Goal: Task Accomplishment & Management: Manage account settings

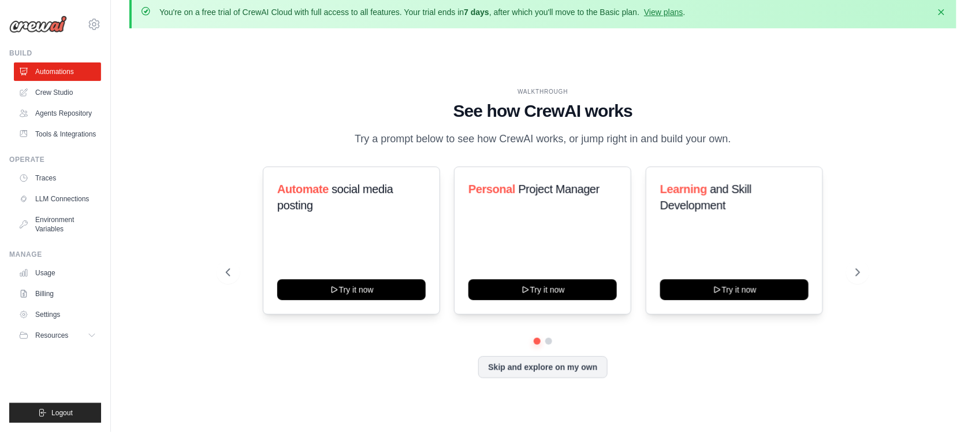
scroll to position [40, 0]
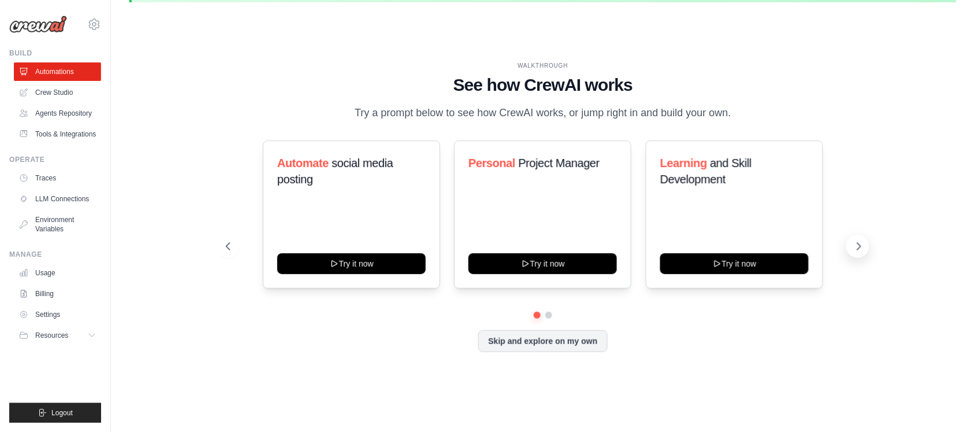
click at [780, 244] on icon at bounding box center [859, 246] width 12 height 12
click at [780, 246] on button at bounding box center [857, 246] width 23 height 23
click at [780, 244] on icon at bounding box center [859, 246] width 12 height 12
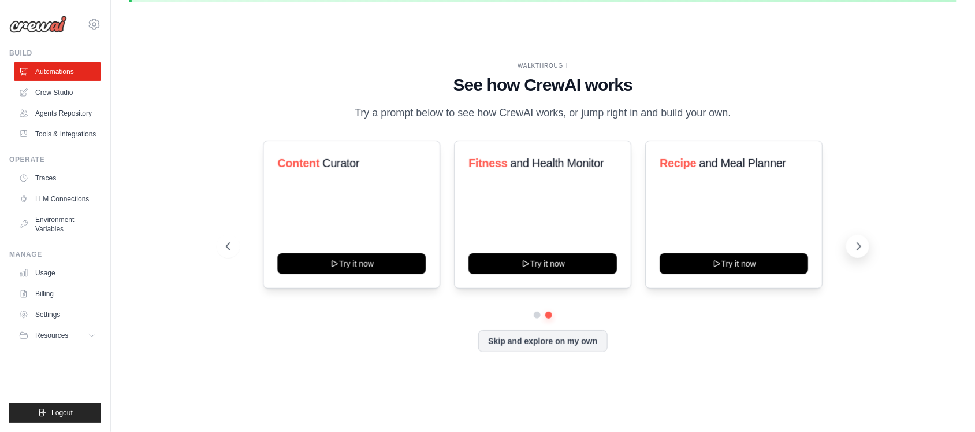
click at [780, 243] on icon at bounding box center [859, 246] width 12 height 12
click at [780, 251] on icon at bounding box center [859, 246] width 12 height 12
click at [584, 339] on button "Skip and explore on my own" at bounding box center [542, 340] width 129 height 22
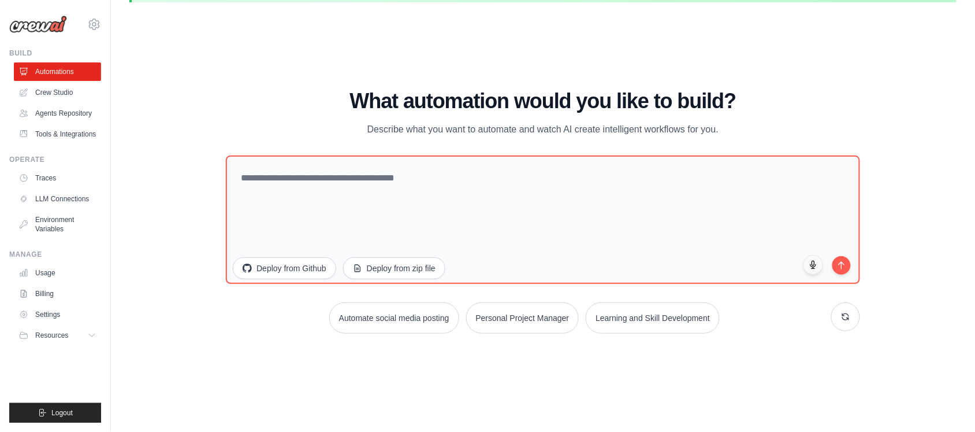
scroll to position [0, 0]
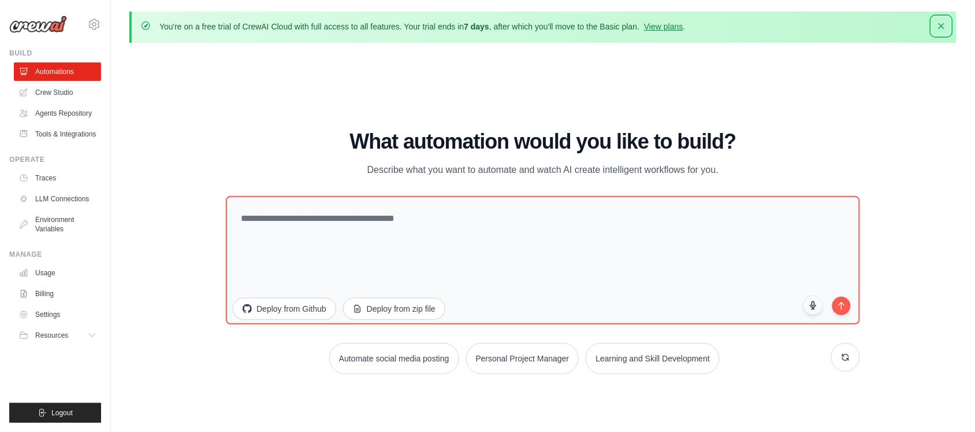
click at [780, 29] on icon "button" at bounding box center [942, 26] width 12 height 12
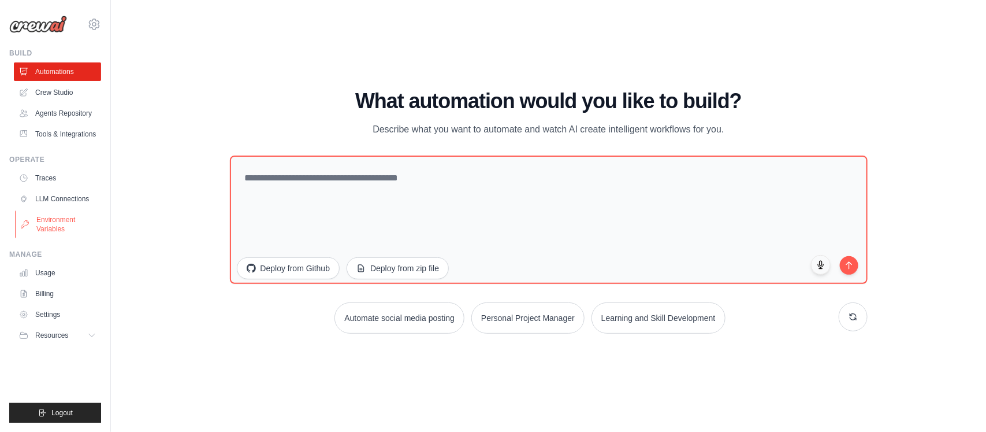
click at [57, 224] on link "Environment Variables" at bounding box center [58, 224] width 87 height 28
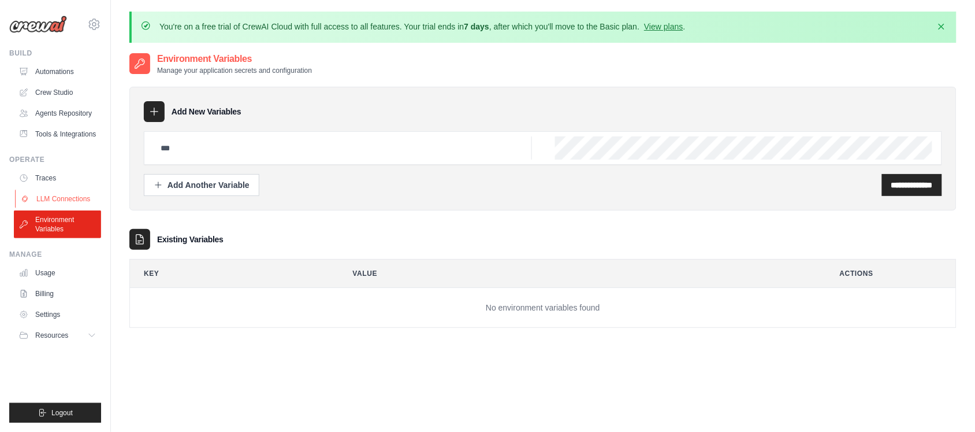
click at [47, 195] on link "LLM Connections" at bounding box center [58, 199] width 87 height 18
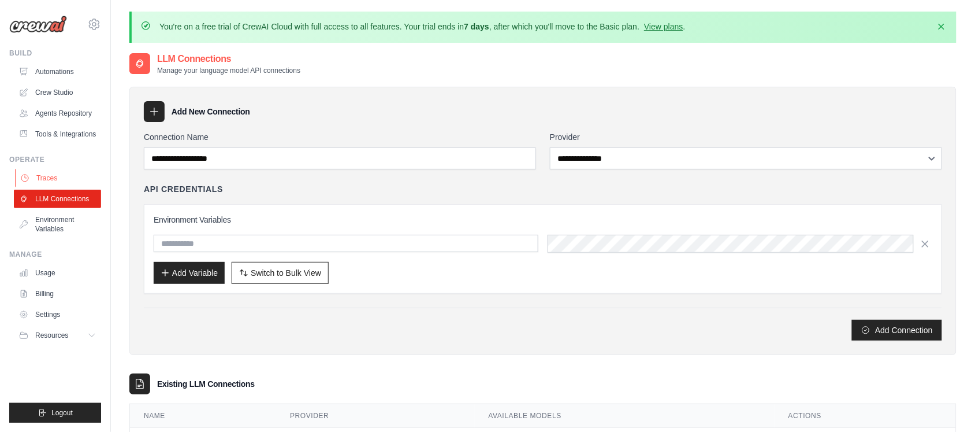
click at [62, 172] on link "Traces" at bounding box center [58, 178] width 87 height 18
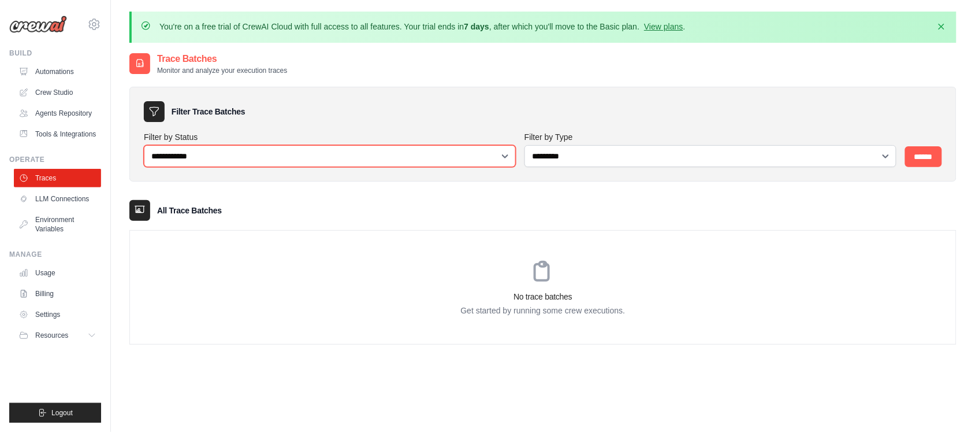
click at [503, 158] on select "**********" at bounding box center [330, 156] width 372 height 22
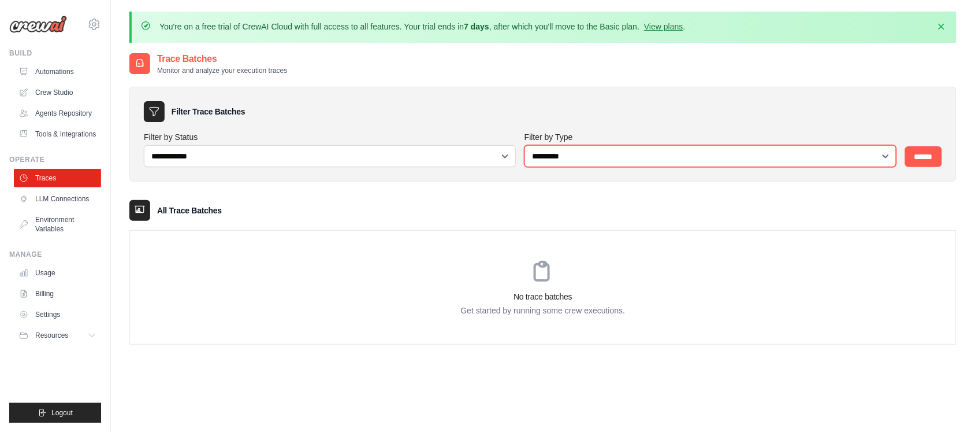
drag, startPoint x: 894, startPoint y: 157, endPoint x: 888, endPoint y: 155, distance: 6.6
click at [780, 155] on select "**********" at bounding box center [711, 156] width 372 height 22
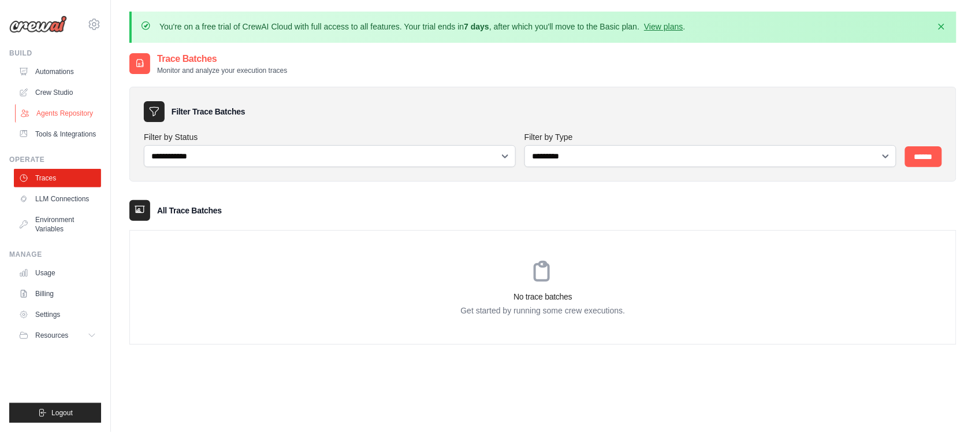
click at [76, 119] on link "Agents Repository" at bounding box center [58, 113] width 87 height 18
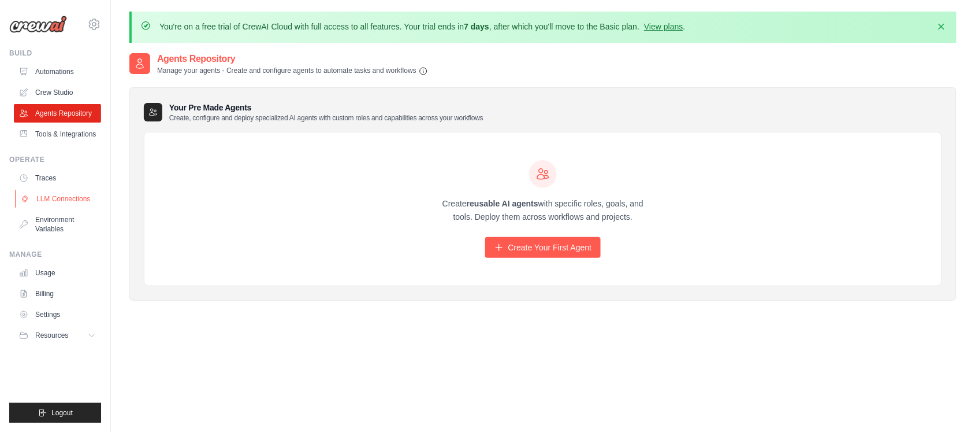
click at [63, 200] on link "LLM Connections" at bounding box center [58, 199] width 87 height 18
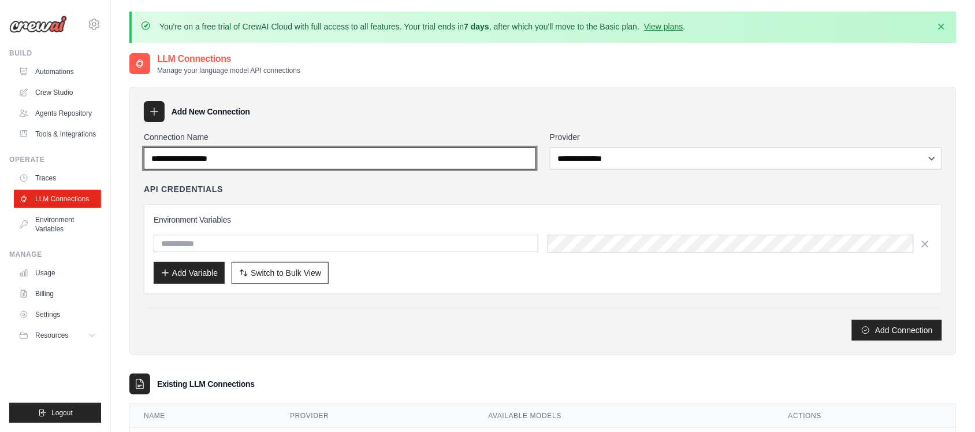
click at [309, 153] on input "Connection Name" at bounding box center [340, 158] width 392 height 22
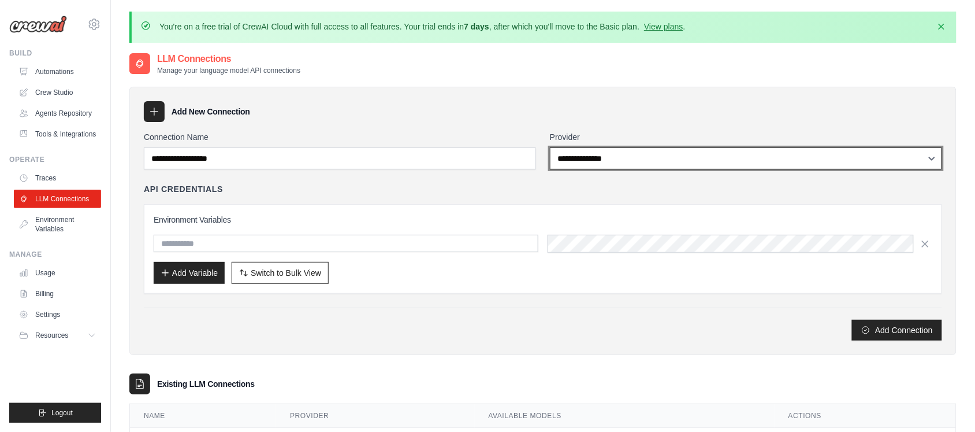
select select "******"
click at [550, 147] on select "**********" at bounding box center [746, 158] width 392 height 22
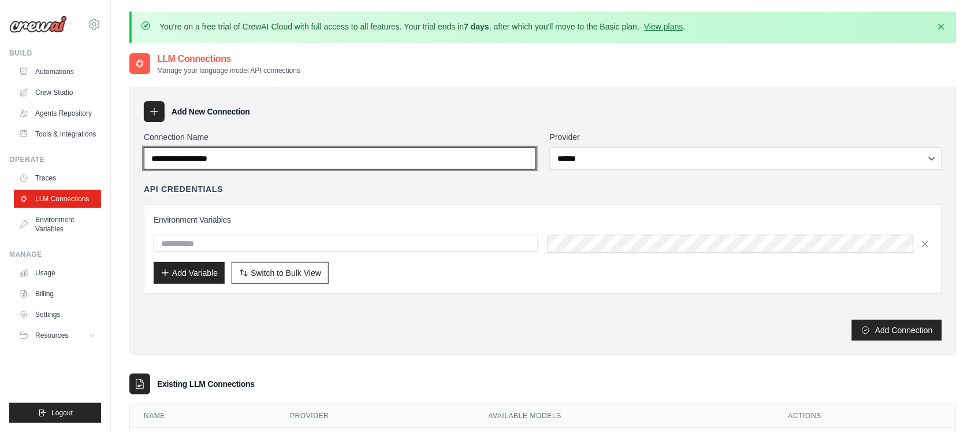
click at [243, 155] on input "Connection Name" at bounding box center [340, 158] width 392 height 22
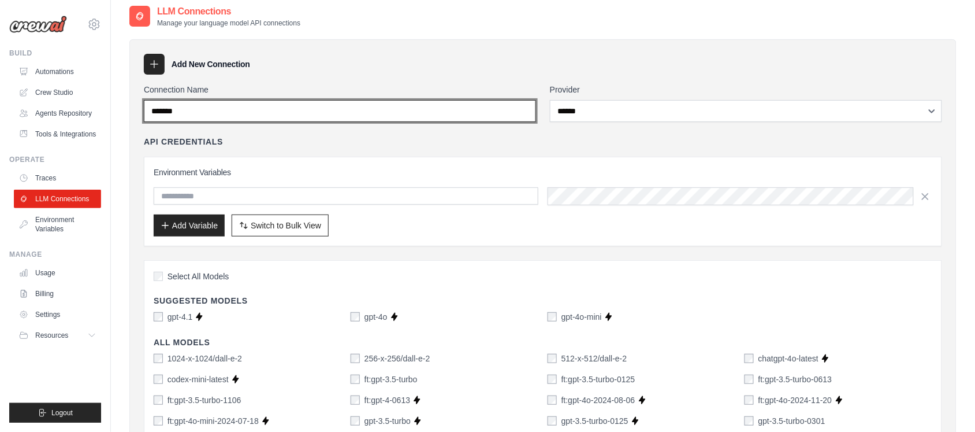
scroll to position [87, 0]
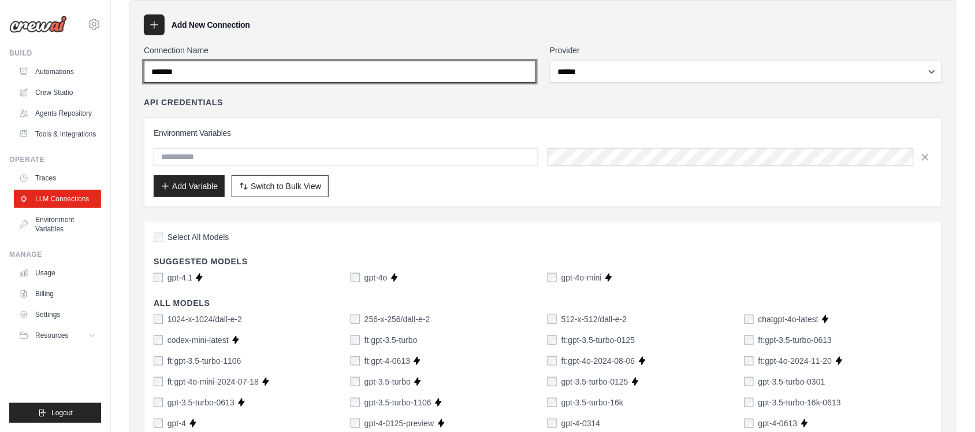
type input "*******"
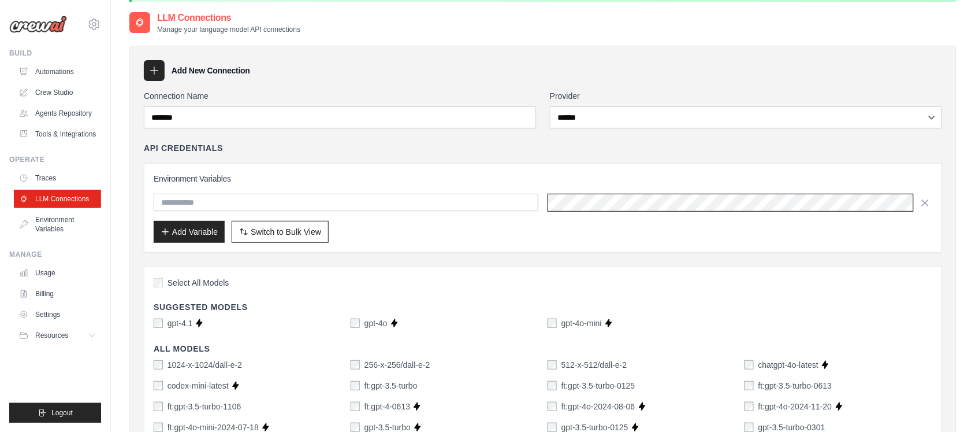
scroll to position [0, 0]
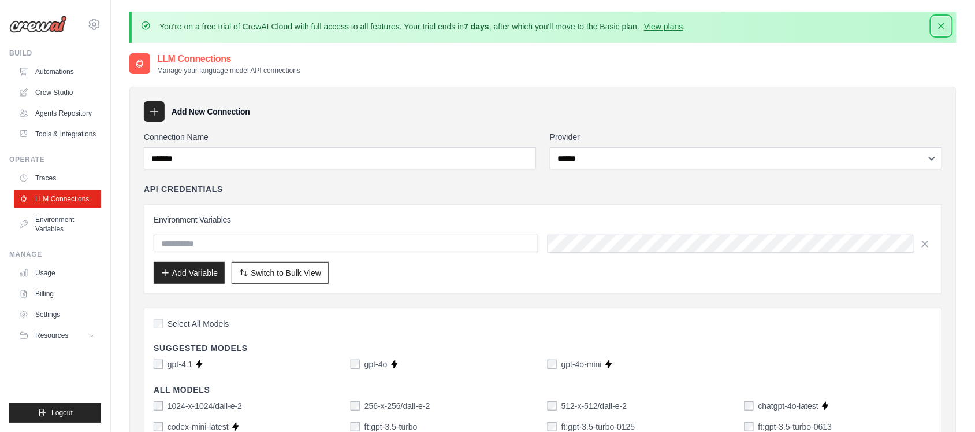
click at [780, 25] on icon "button" at bounding box center [942, 26] width 6 height 6
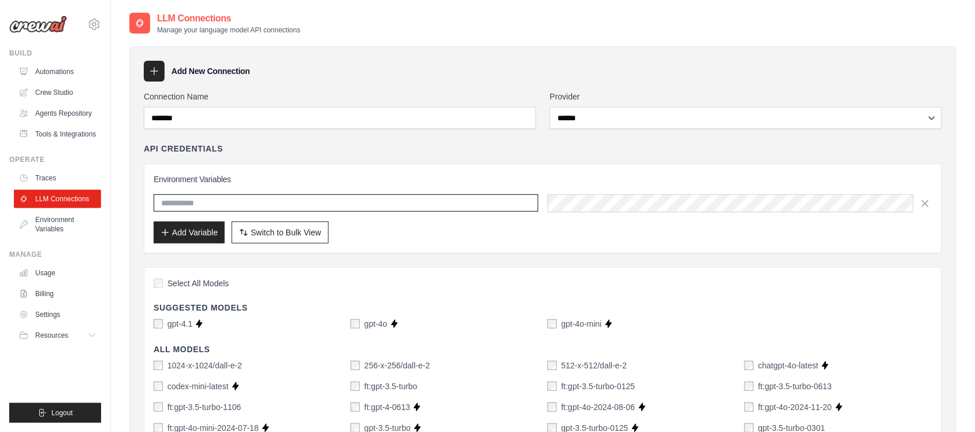
click at [208, 198] on input "text" at bounding box center [346, 202] width 385 height 17
paste input "**********"
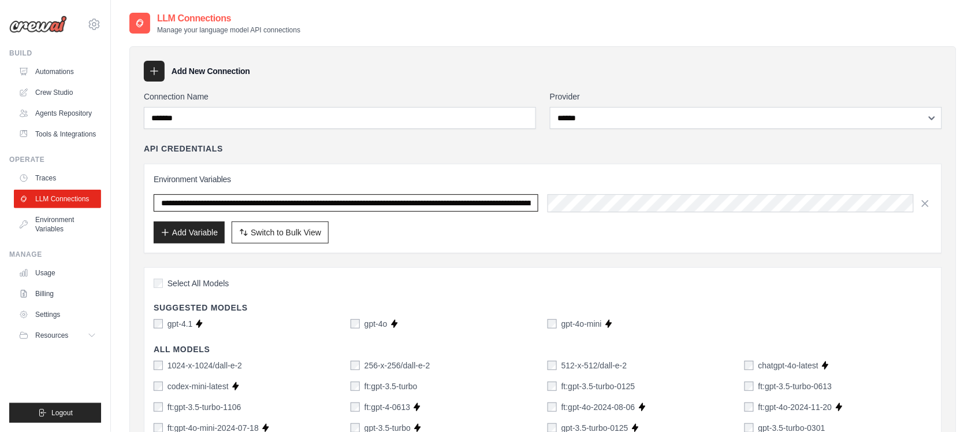
scroll to position [0, 425]
type input "**********"
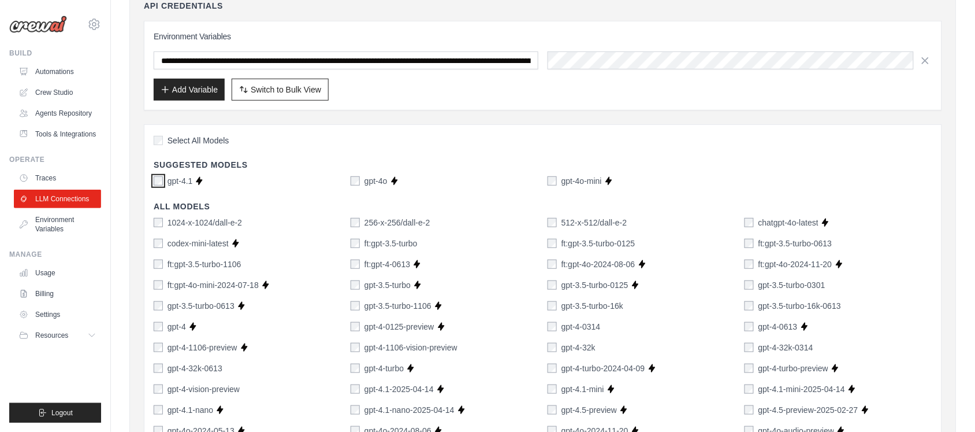
scroll to position [173, 0]
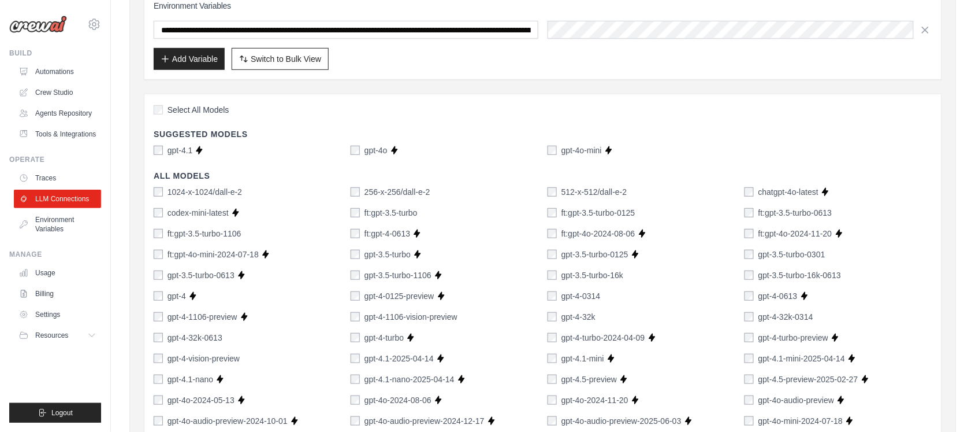
click at [361, 253] on div "gpt-3.5-turbo" at bounding box center [381, 254] width 60 height 12
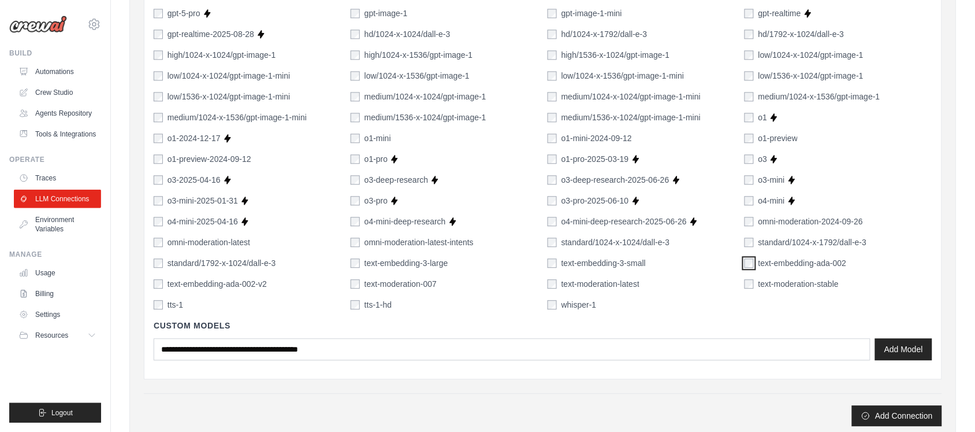
scroll to position [870, 0]
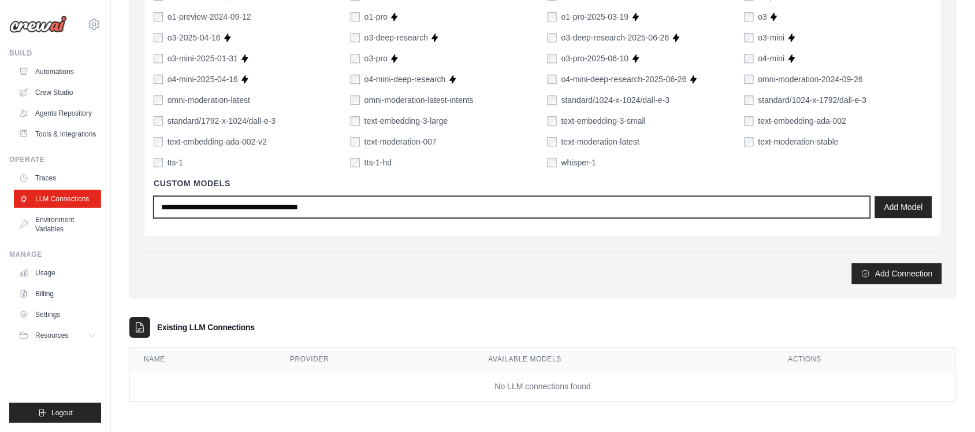
click at [274, 207] on input "text" at bounding box center [512, 207] width 717 height 22
click at [203, 209] on input "**********" at bounding box center [512, 207] width 717 height 22
click at [261, 196] on input "**********" at bounding box center [512, 207] width 717 height 22
click at [257, 206] on input "**********" at bounding box center [512, 207] width 717 height 22
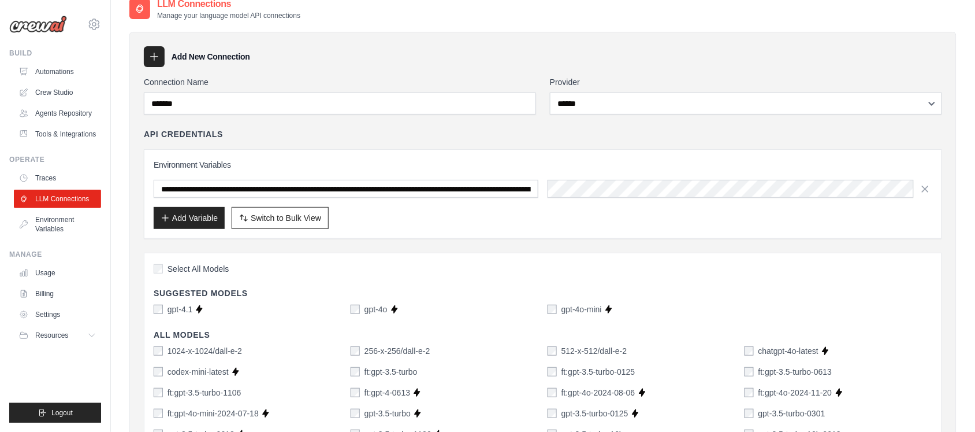
scroll to position [3, 0]
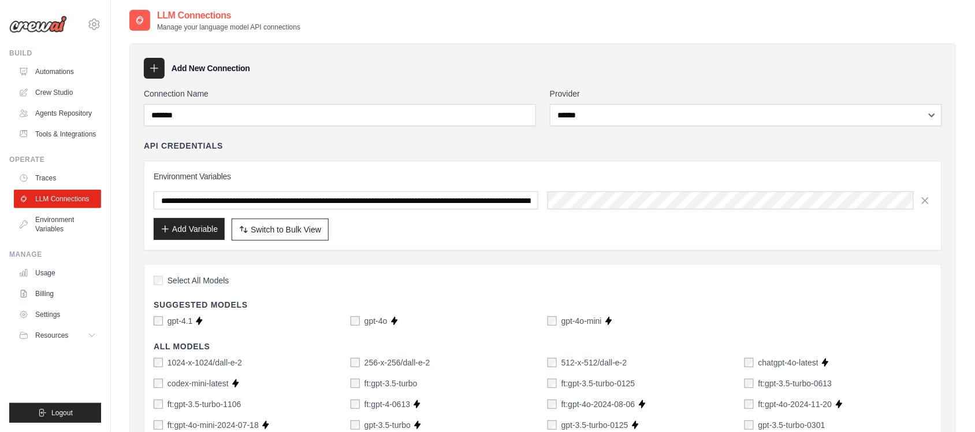
type input "**********"
click at [198, 233] on button "Add Variable" at bounding box center [189, 229] width 71 height 22
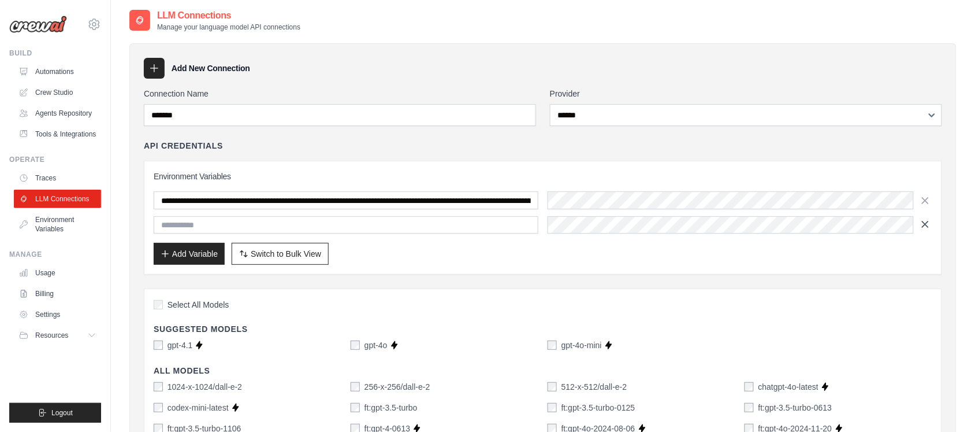
click at [780, 226] on icon "button" at bounding box center [926, 224] width 6 height 6
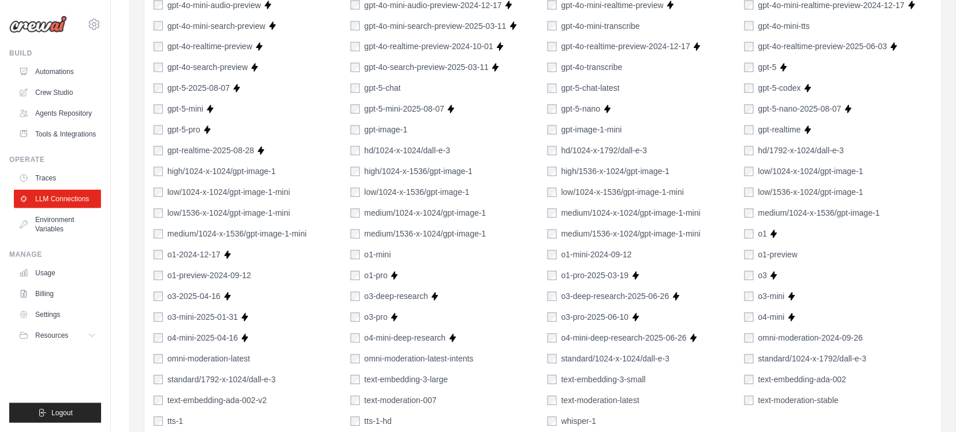
scroll to position [870, 0]
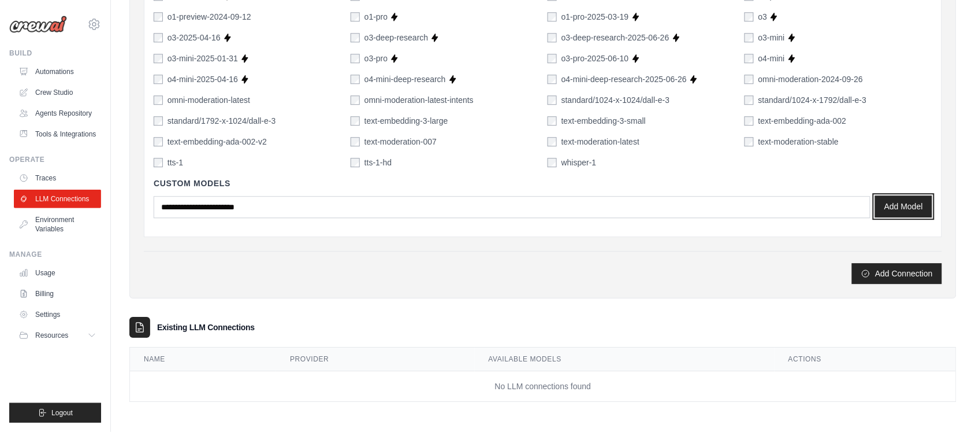
click at [780, 213] on button "Add Model" at bounding box center [903, 206] width 57 height 22
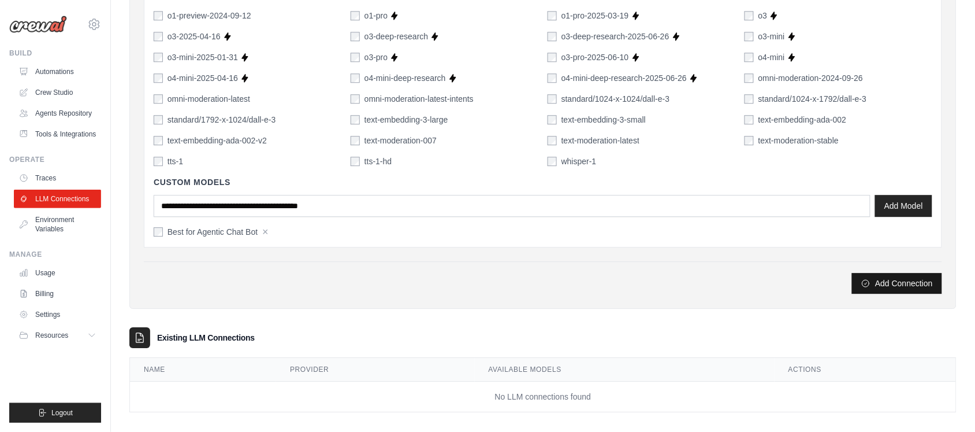
click at [780, 292] on button "Add Connection" at bounding box center [897, 283] width 90 height 21
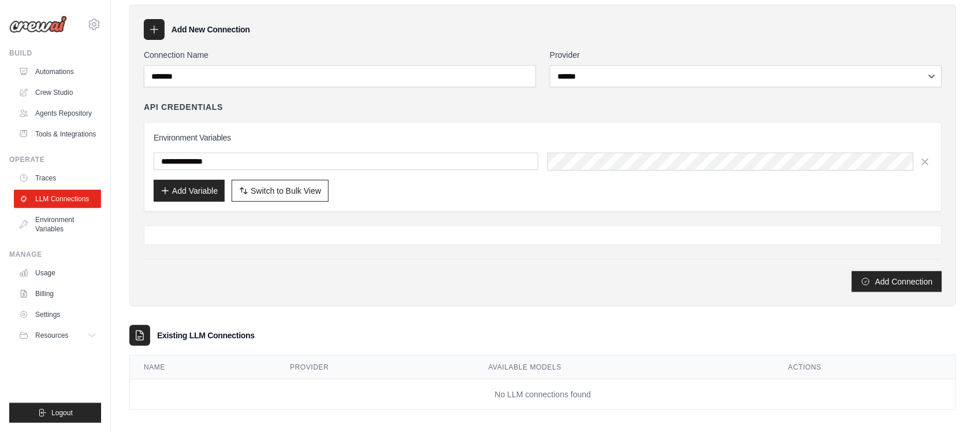
scroll to position [131, 0]
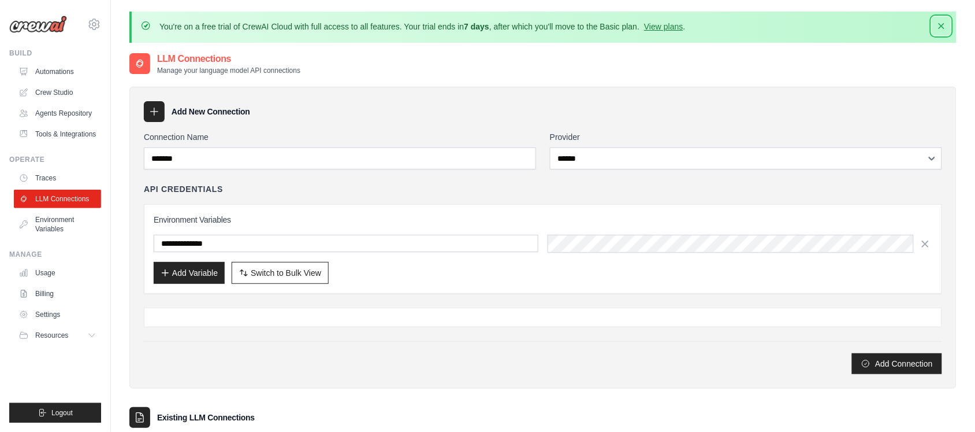
click at [942, 24] on icon "button" at bounding box center [942, 26] width 12 height 12
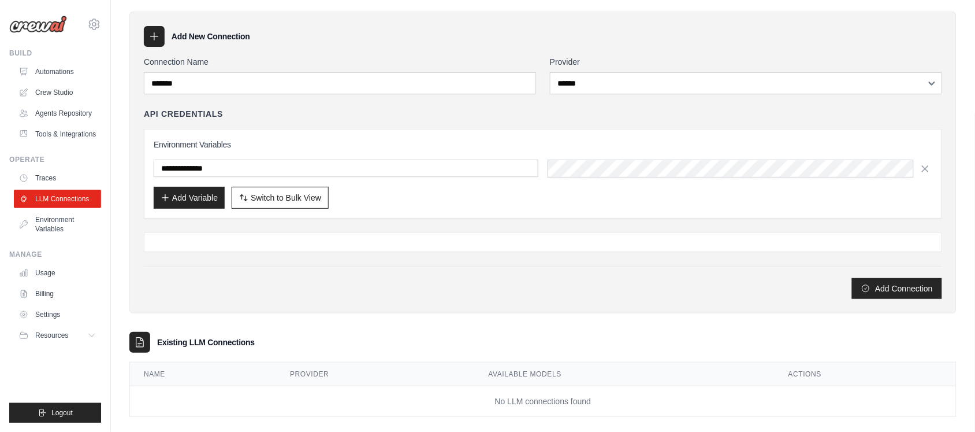
scroll to position [51, 0]
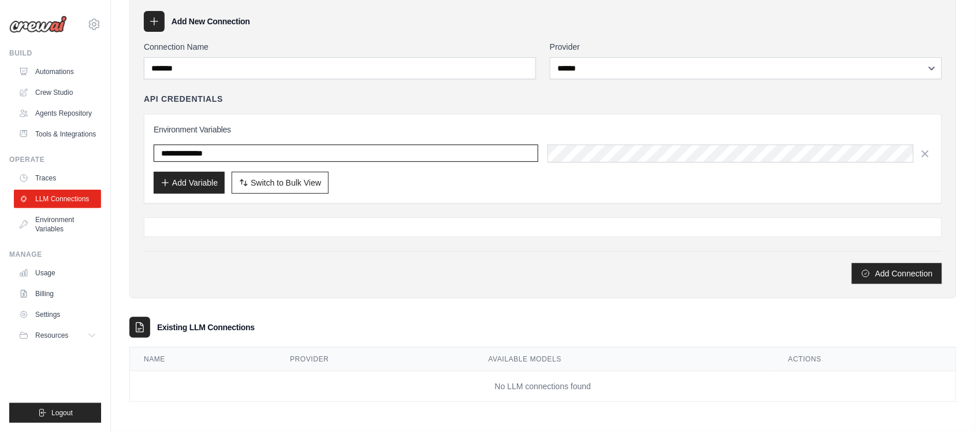
click at [429, 158] on input "**********" at bounding box center [346, 152] width 385 height 17
click at [664, 162] on div "**********" at bounding box center [543, 158] width 779 height 69
click at [865, 269] on icon "submit" at bounding box center [866, 272] width 9 height 9
click at [276, 155] on input "**********" at bounding box center [346, 152] width 385 height 17
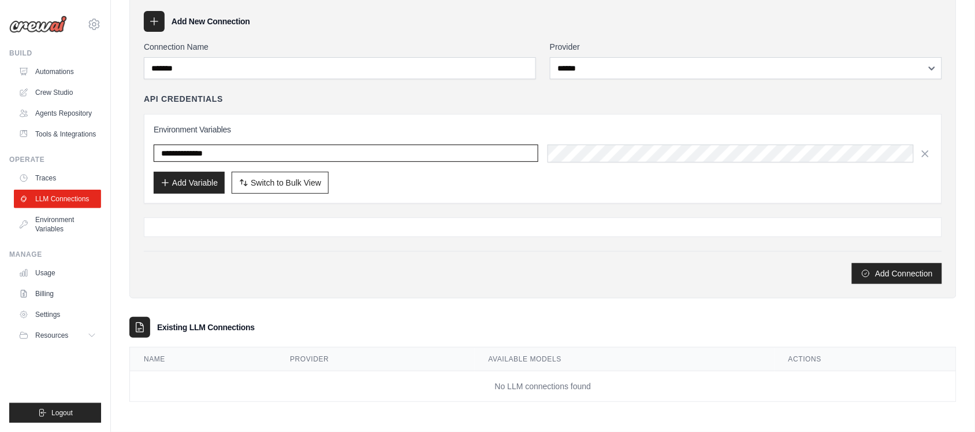
click at [363, 155] on input "**********" at bounding box center [346, 152] width 385 height 17
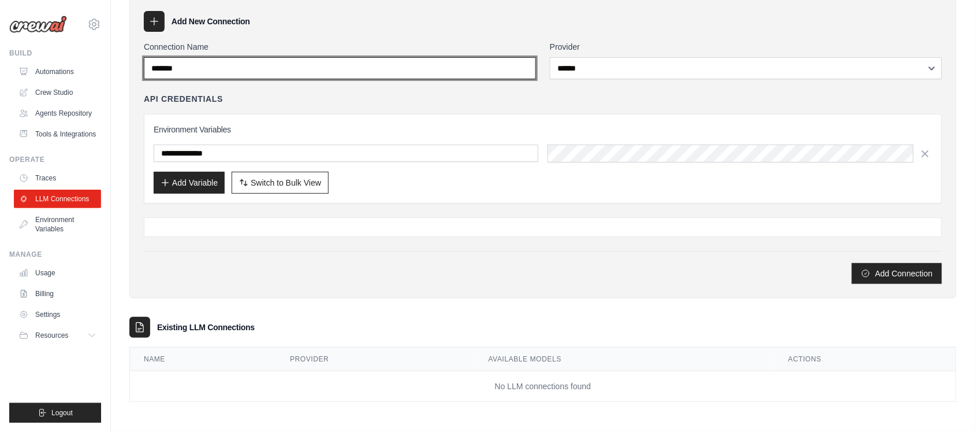
click at [355, 60] on input "*******" at bounding box center [340, 68] width 392 height 22
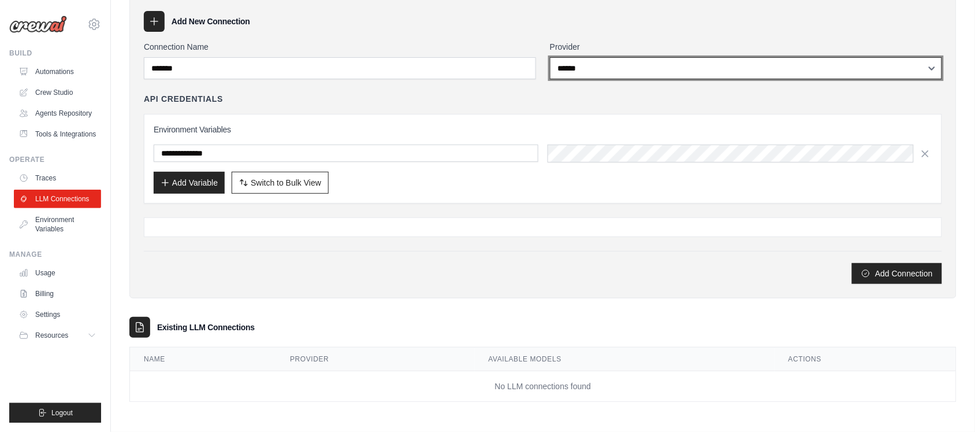
click at [550, 57] on select "**********" at bounding box center [746, 68] width 392 height 22
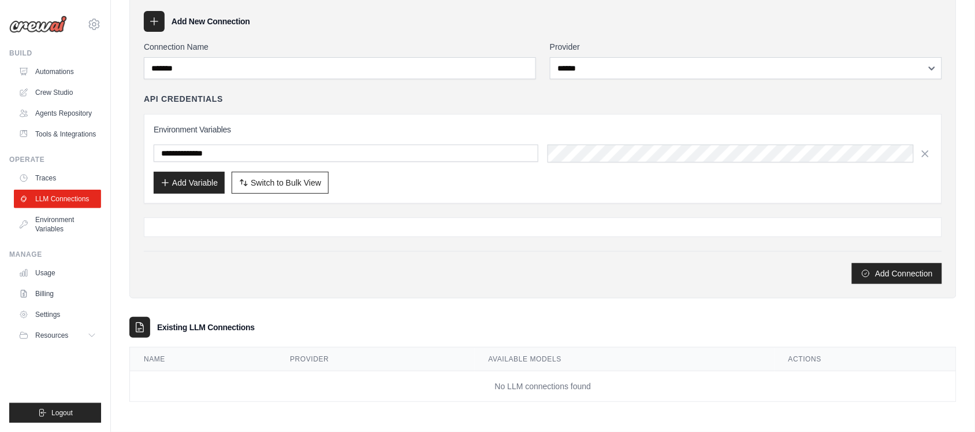
click at [385, 218] on div at bounding box center [543, 227] width 799 height 20
click at [390, 220] on div at bounding box center [543, 227] width 799 height 20
click at [143, 333] on div at bounding box center [139, 327] width 21 height 21
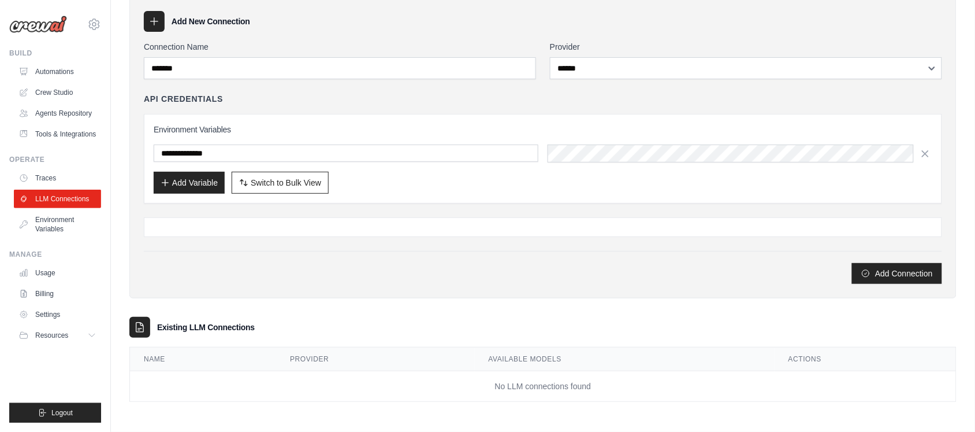
click at [142, 331] on icon at bounding box center [140, 326] width 8 height 9
click at [222, 227] on div at bounding box center [543, 227] width 799 height 20
click at [198, 185] on button "Add Variable" at bounding box center [189, 182] width 71 height 22
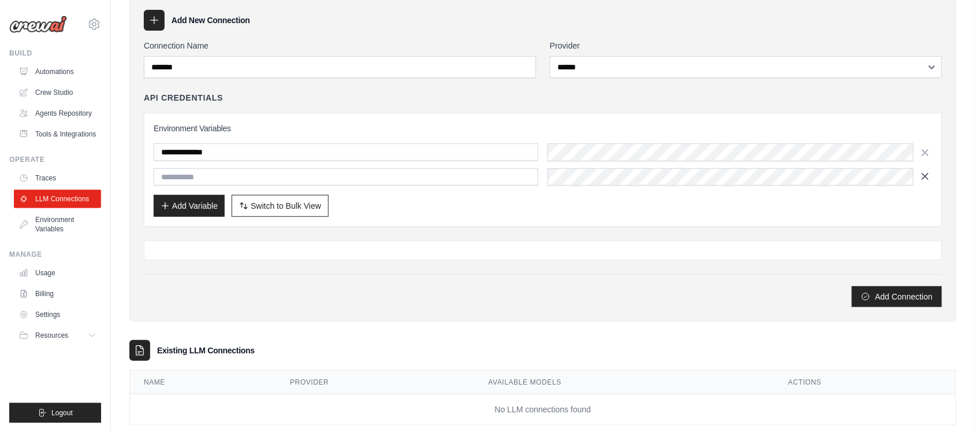
click at [932, 179] on button "button" at bounding box center [926, 176] width 14 height 17
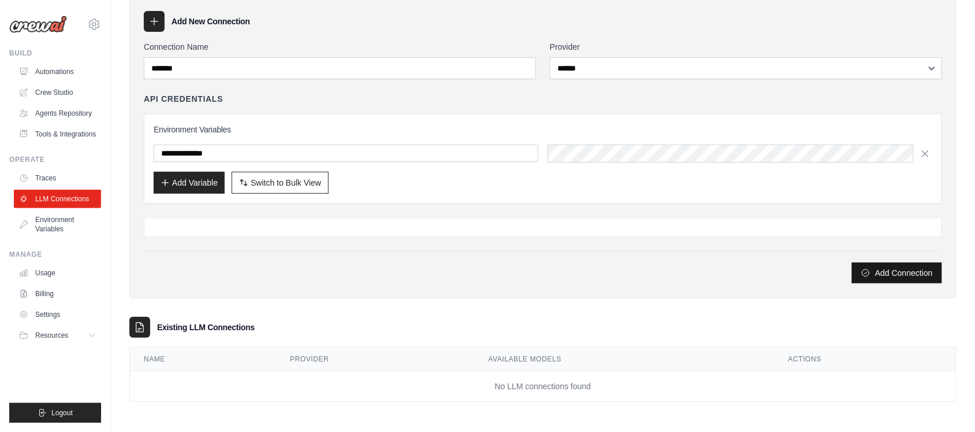
click at [900, 269] on button "Add Connection" at bounding box center [897, 272] width 90 height 21
click at [47, 222] on link "Environment Variables" at bounding box center [58, 224] width 87 height 28
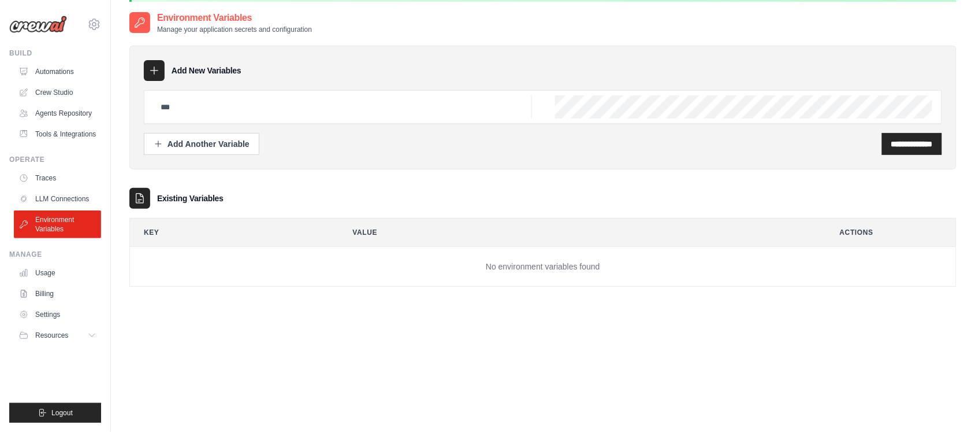
scroll to position [64, 0]
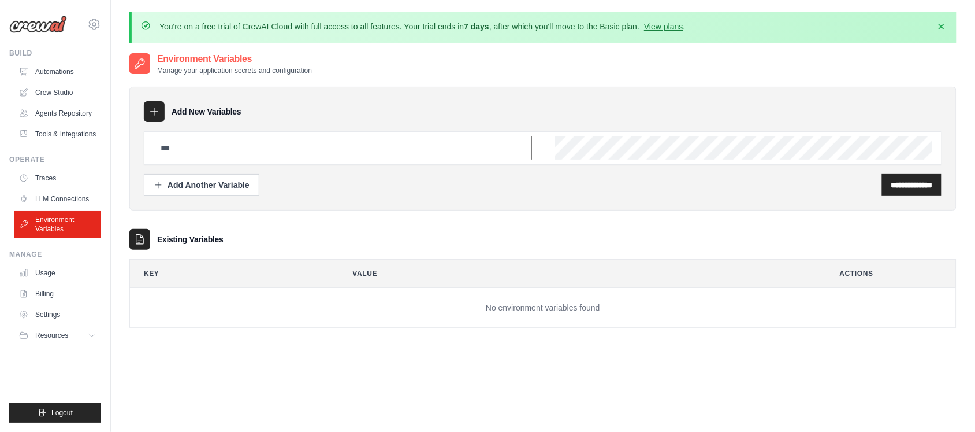
click at [281, 149] on input "text" at bounding box center [343, 147] width 378 height 23
type input "**********"
click at [892, 185] on input "**********" at bounding box center [913, 185] width 42 height 12
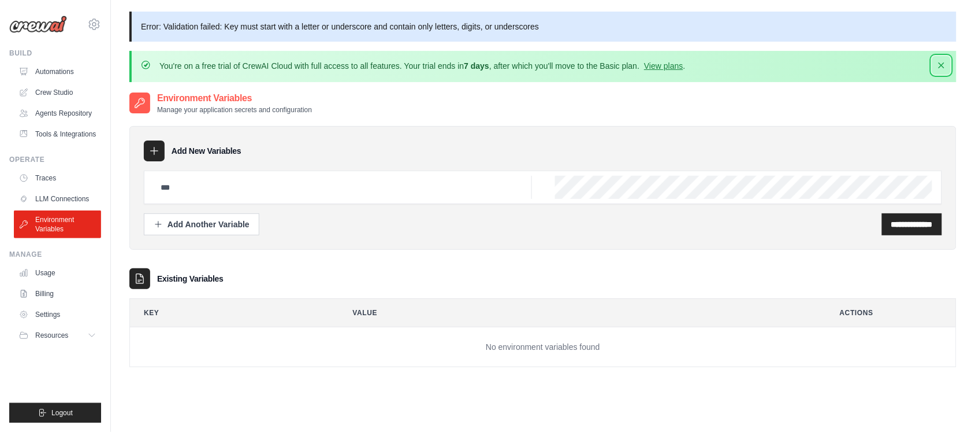
click at [938, 64] on icon "button" at bounding box center [942, 66] width 12 height 12
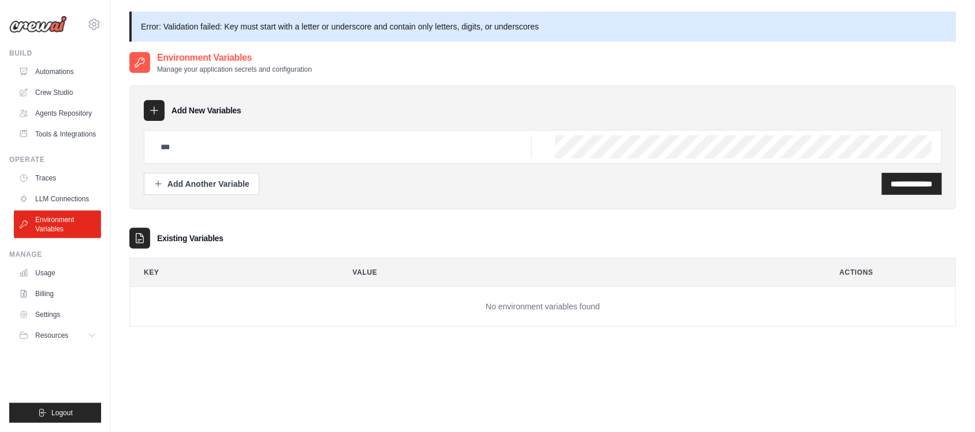
click at [406, 33] on p "Error: Validation failed: Key must start with a letter or underscore and contai…" at bounding box center [542, 27] width 827 height 30
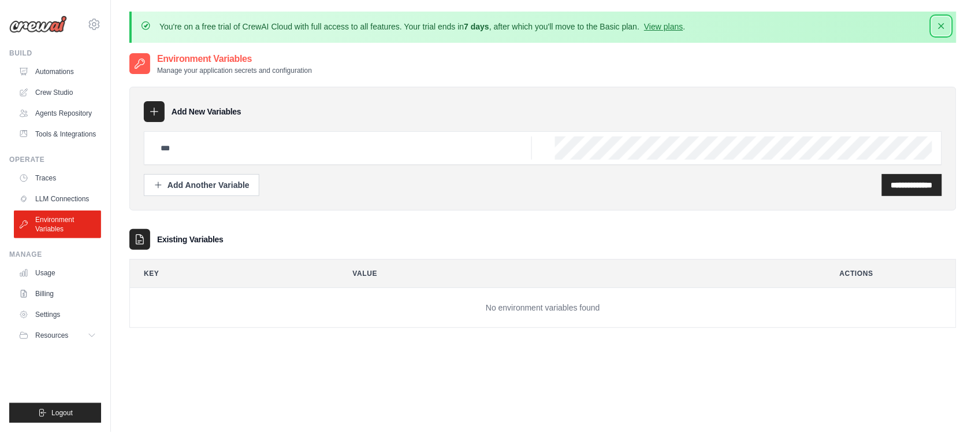
click at [941, 23] on icon "button" at bounding box center [942, 26] width 12 height 12
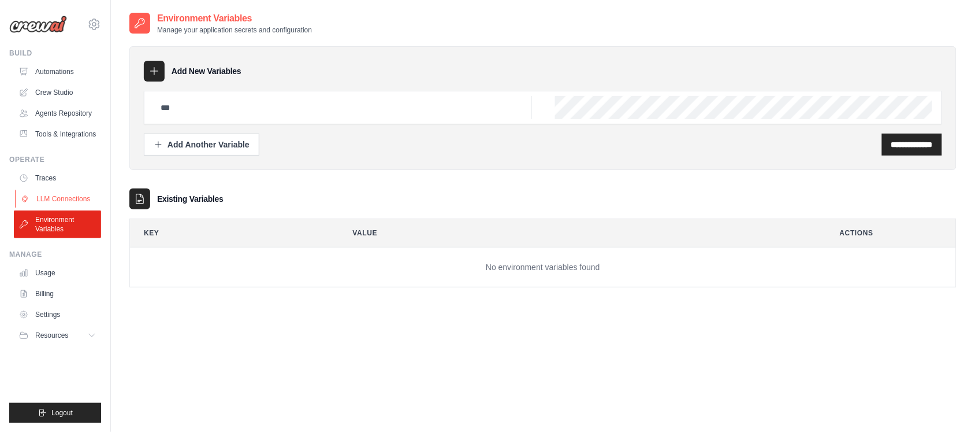
click at [42, 207] on link "LLM Connections" at bounding box center [58, 199] width 87 height 18
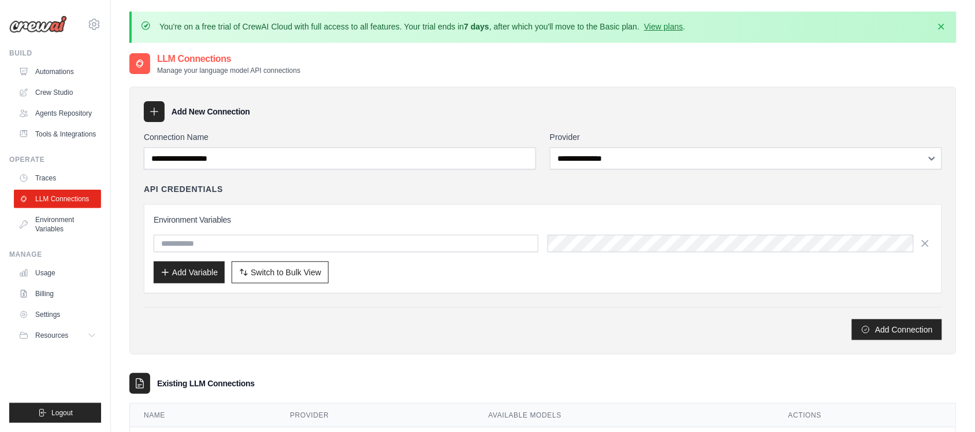
click at [50, 200] on link "LLM Connections" at bounding box center [57, 199] width 87 height 18
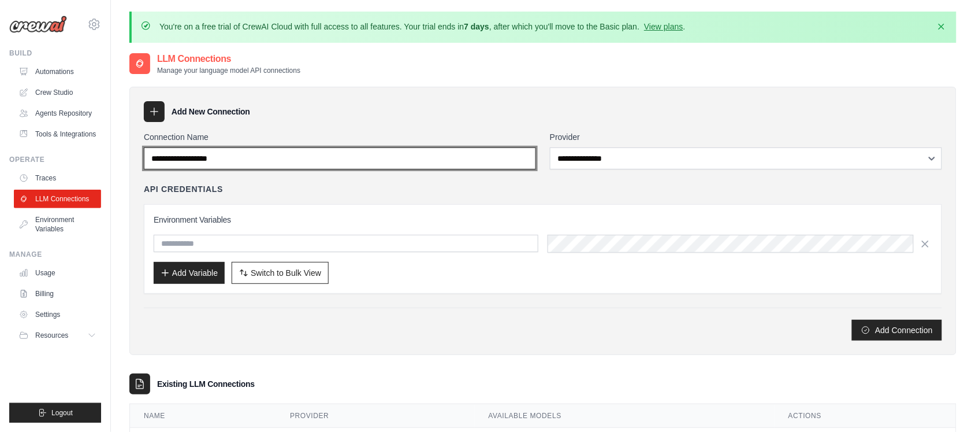
click at [243, 163] on input "Connection Name" at bounding box center [340, 158] width 392 height 22
type input "*******"
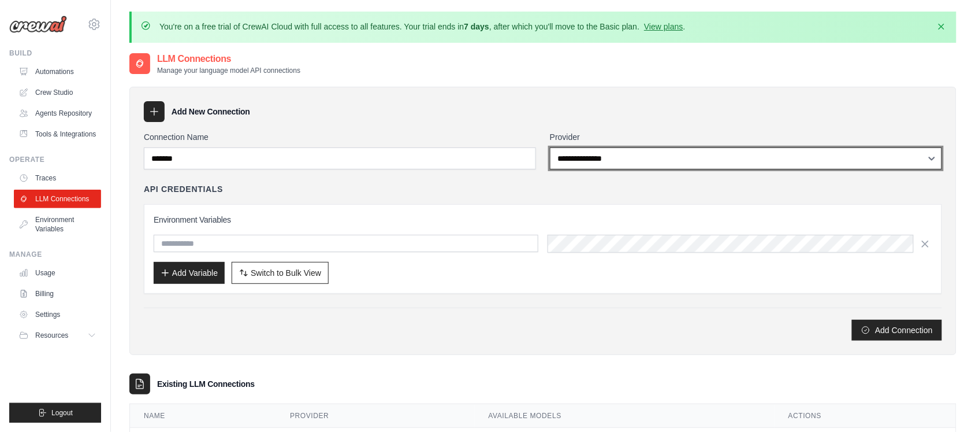
select select "******"
click at [550, 147] on select "**********" at bounding box center [746, 158] width 392 height 22
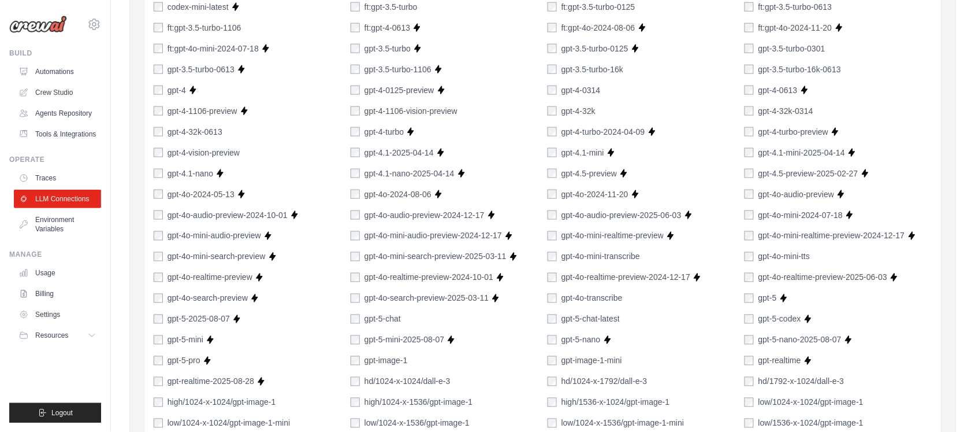
scroll to position [433, 0]
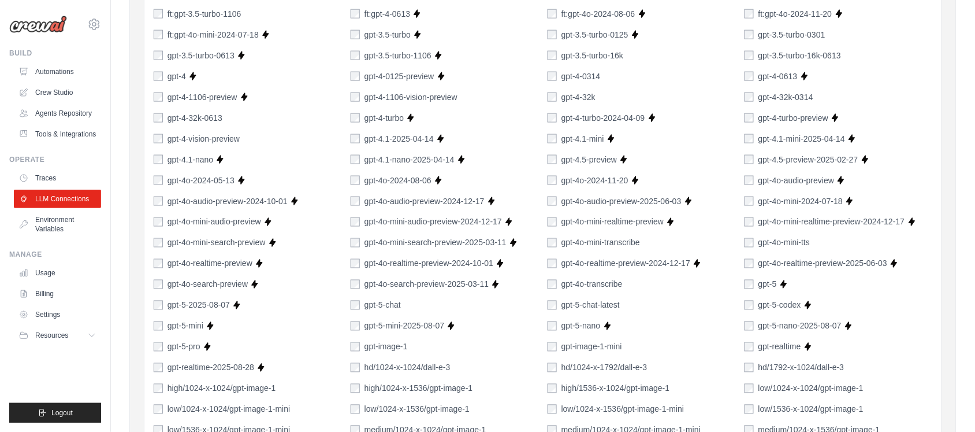
click at [359, 40] on div "gpt-3.5-turbo" at bounding box center [381, 35] width 60 height 12
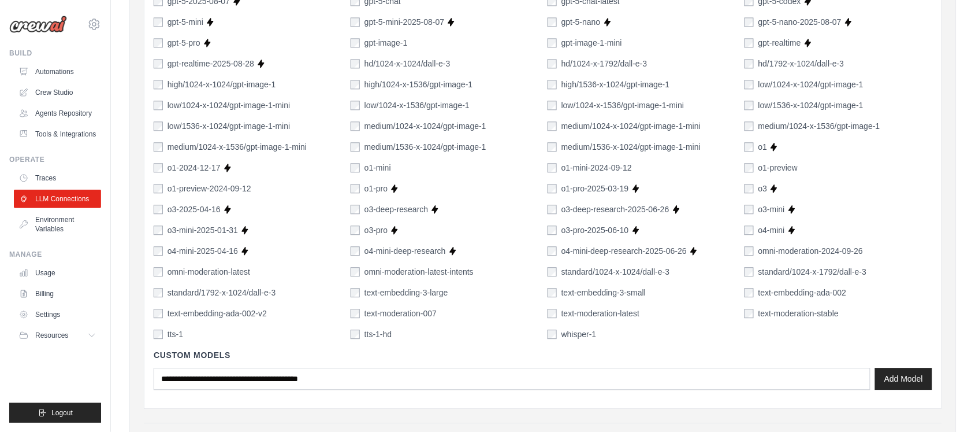
scroll to position [780, 0]
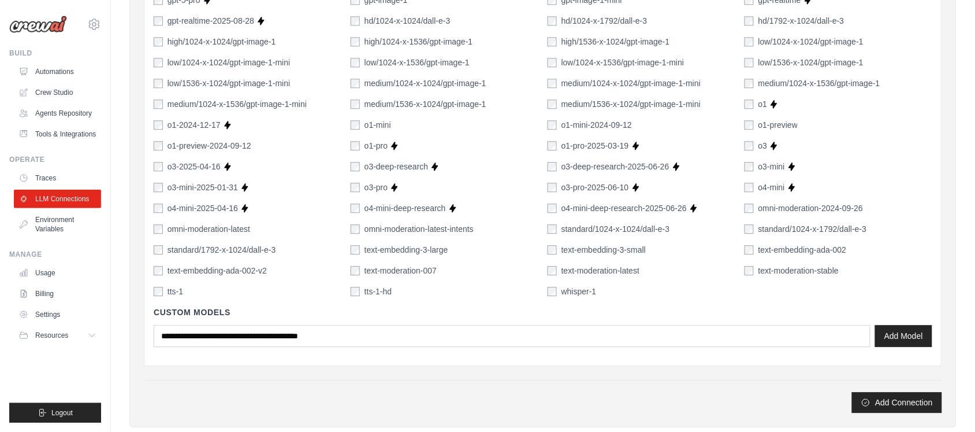
click at [362, 249] on div "text-embedding-3-large" at bounding box center [400, 250] width 98 height 12
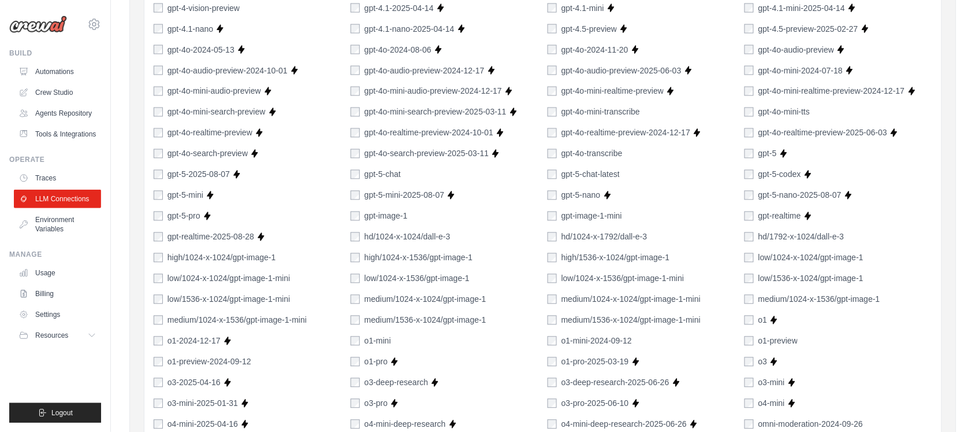
scroll to position [911, 0]
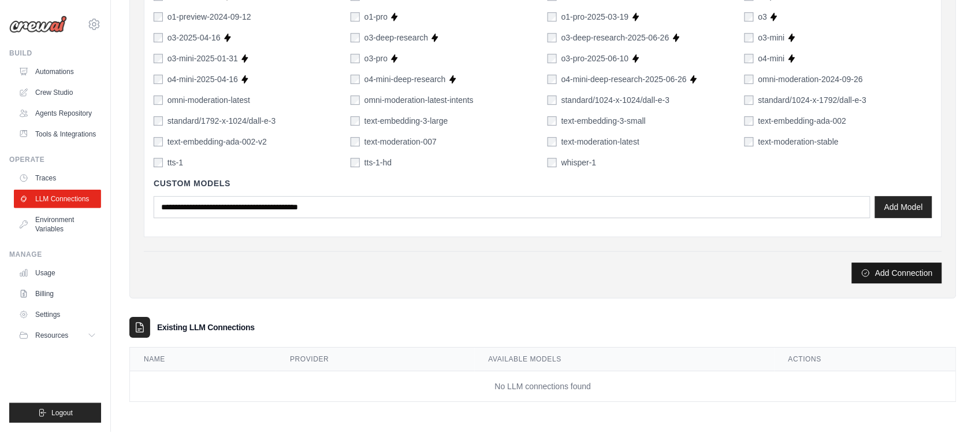
click at [927, 266] on button "Add Connection" at bounding box center [897, 272] width 90 height 21
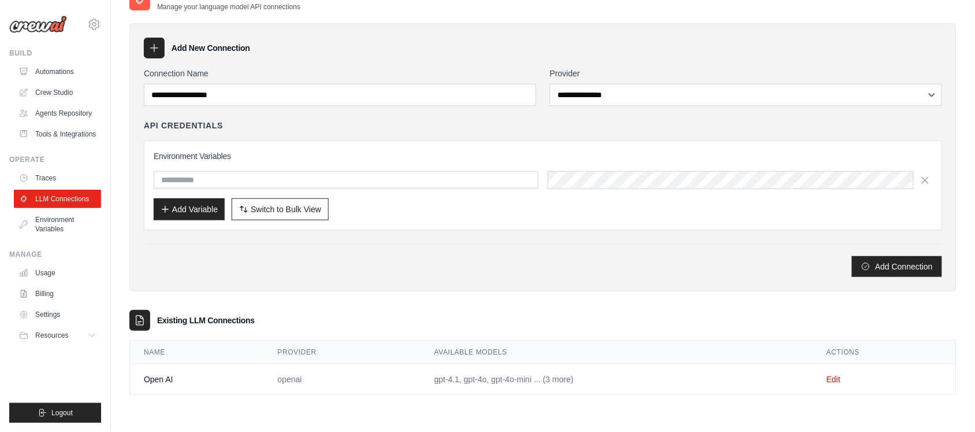
scroll to position [0, 0]
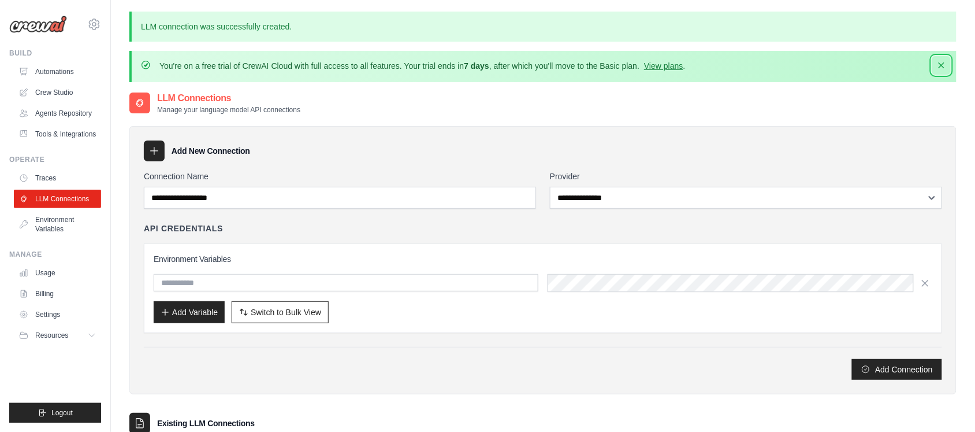
click at [937, 62] on icon "button" at bounding box center [942, 66] width 12 height 12
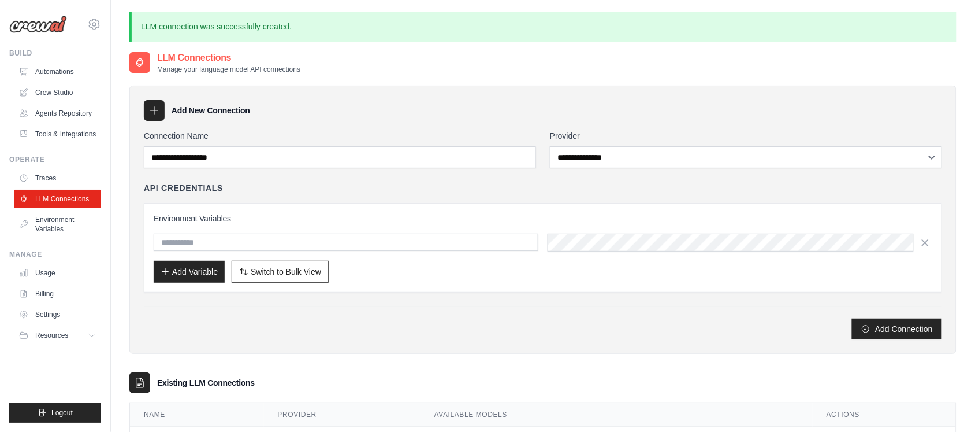
scroll to position [62, 0]
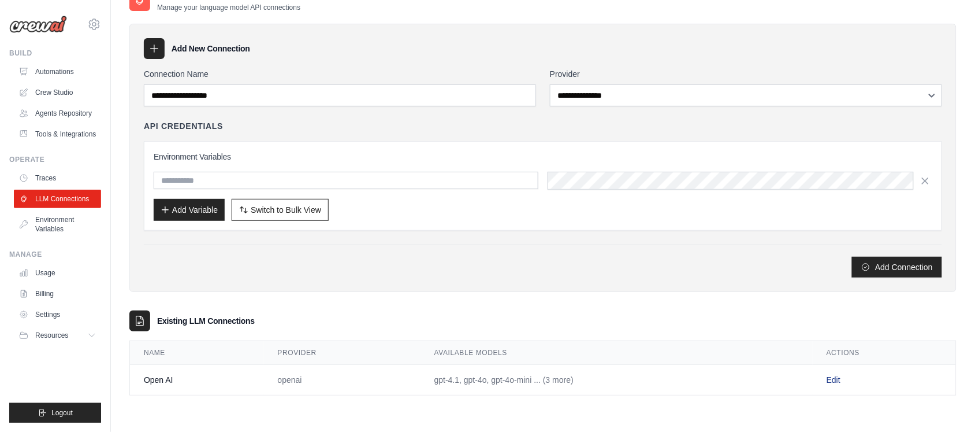
click at [835, 379] on link "Edit" at bounding box center [834, 379] width 14 height 9
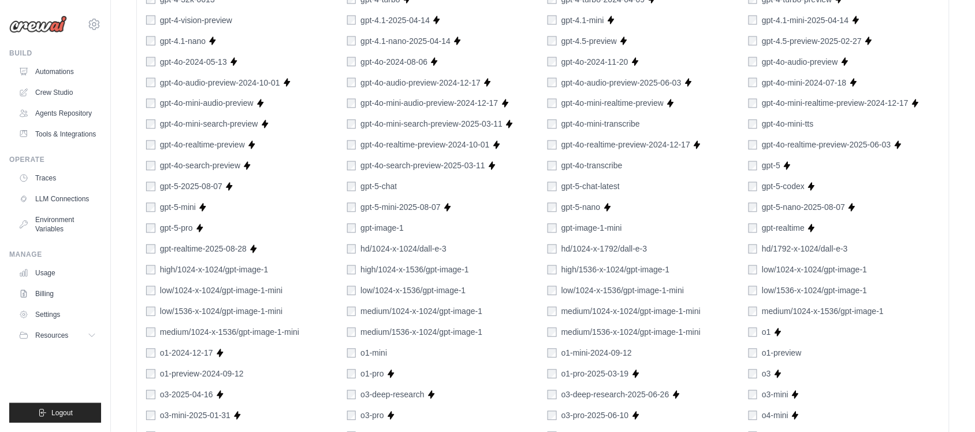
scroll to position [778, 0]
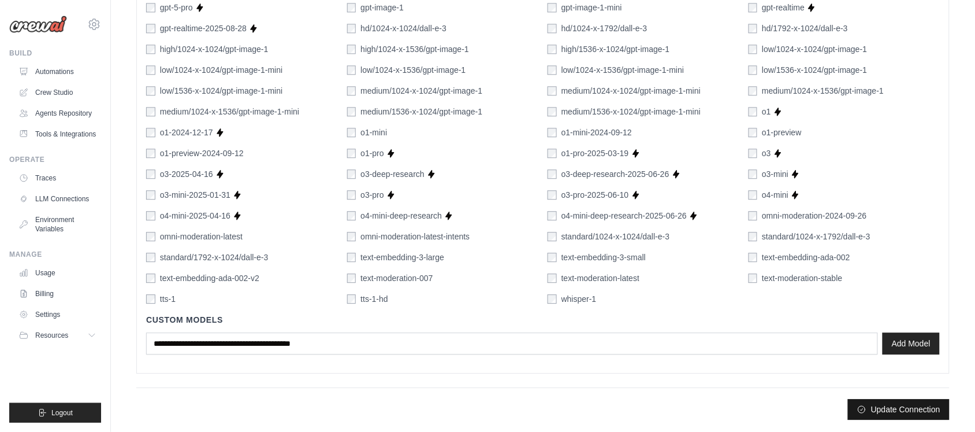
click at [912, 406] on button "Update Connection" at bounding box center [899, 409] width 102 height 21
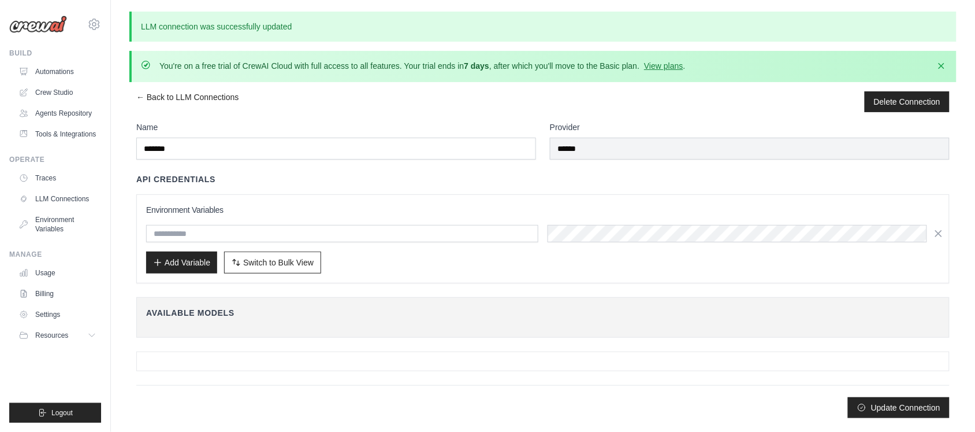
scroll to position [0, 0]
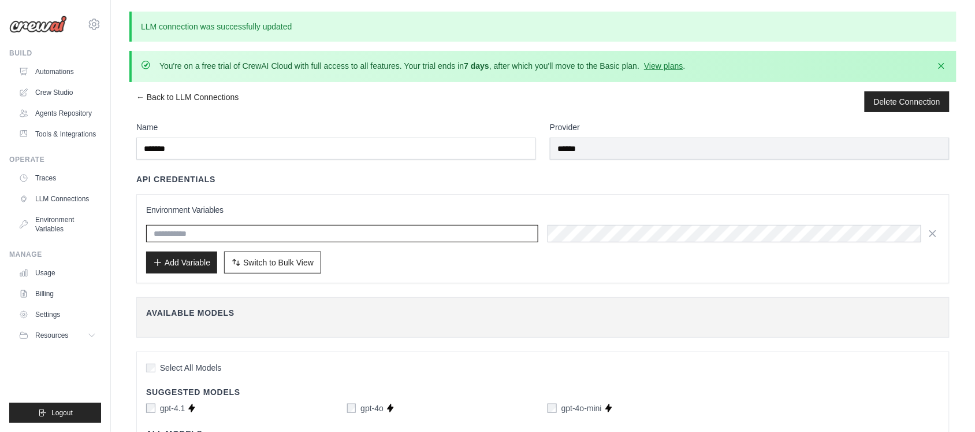
click at [255, 236] on input "text" at bounding box center [342, 233] width 392 height 17
type input "**********"
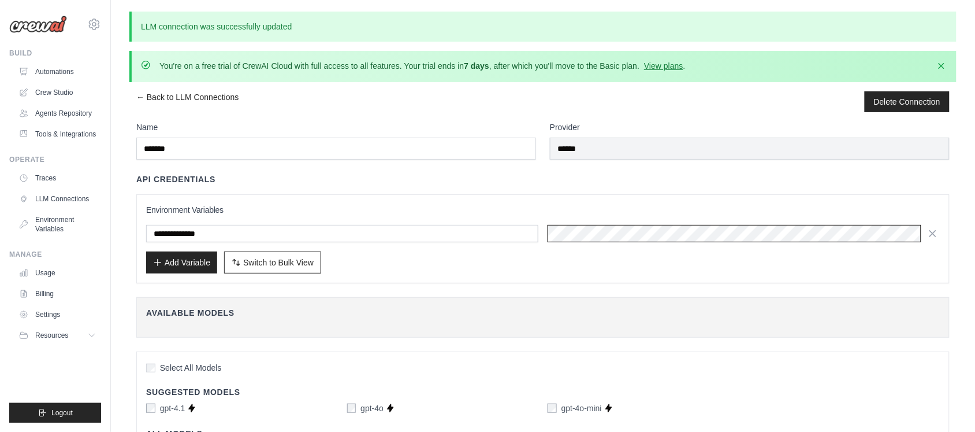
scroll to position [0, 436]
click at [945, 65] on icon "button" at bounding box center [942, 66] width 12 height 12
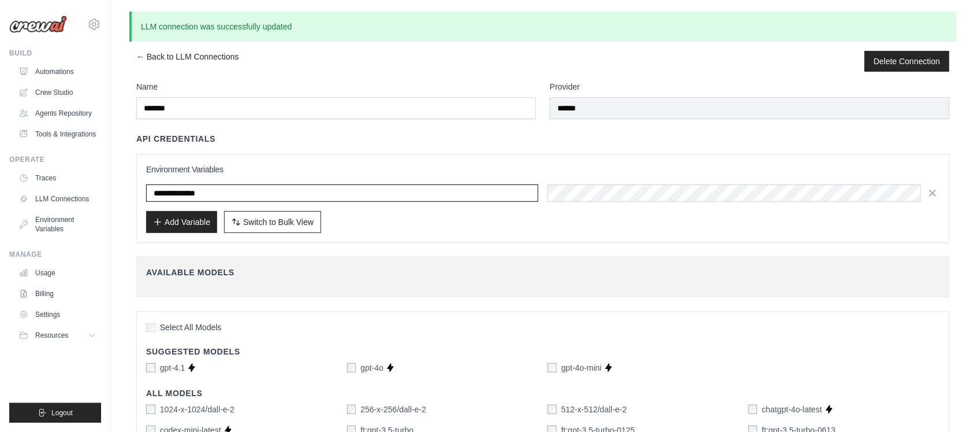
click at [368, 191] on input "**********" at bounding box center [342, 192] width 392 height 17
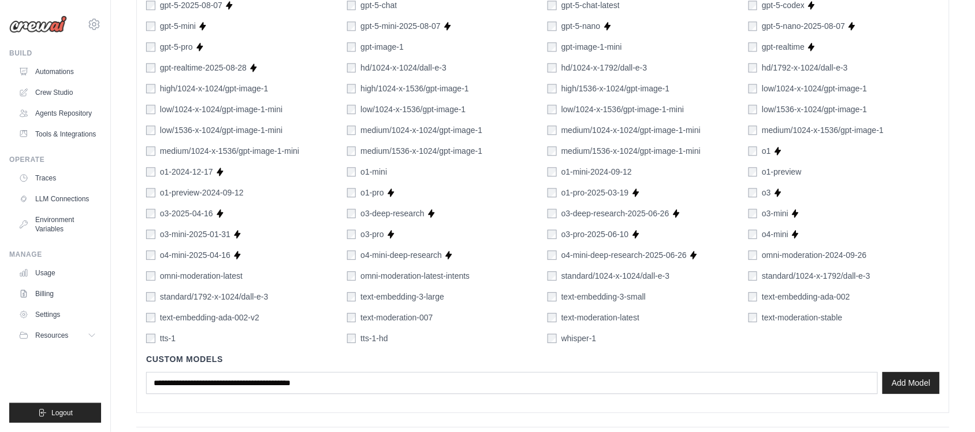
scroll to position [778, 0]
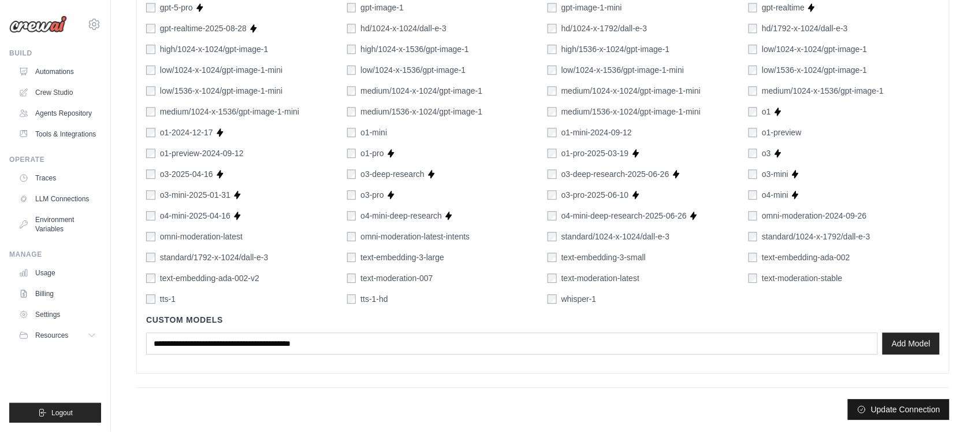
click at [923, 407] on button "Update Connection" at bounding box center [899, 409] width 102 height 21
click at [900, 409] on button "Update Connection" at bounding box center [899, 409] width 102 height 21
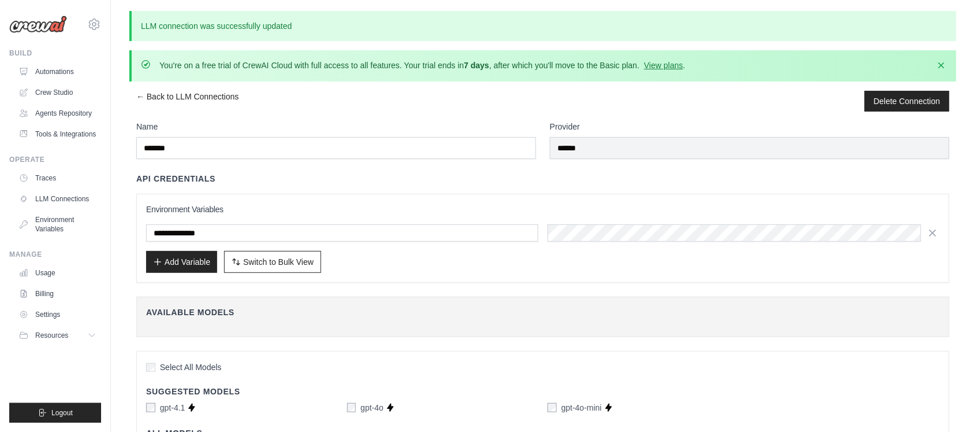
scroll to position [0, 0]
click at [943, 65] on icon "button" at bounding box center [942, 65] width 6 height 6
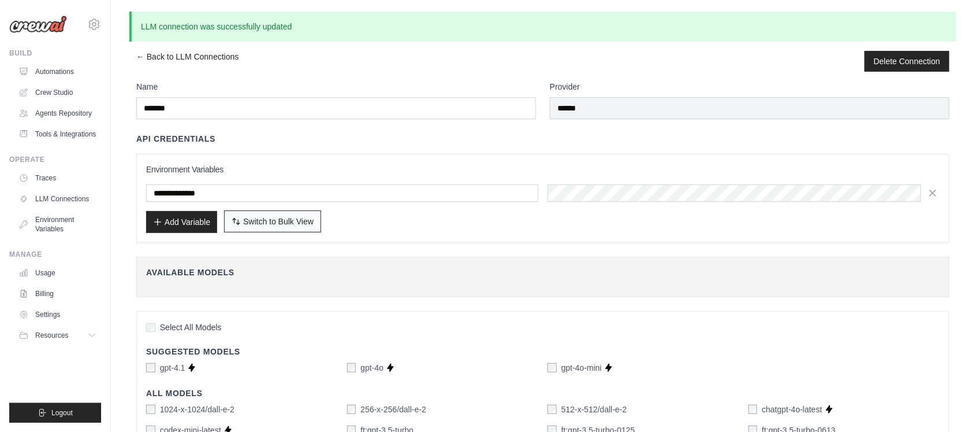
click at [289, 221] on span "Switch to Bulk View" at bounding box center [278, 222] width 70 height 12
type textarea "**********"
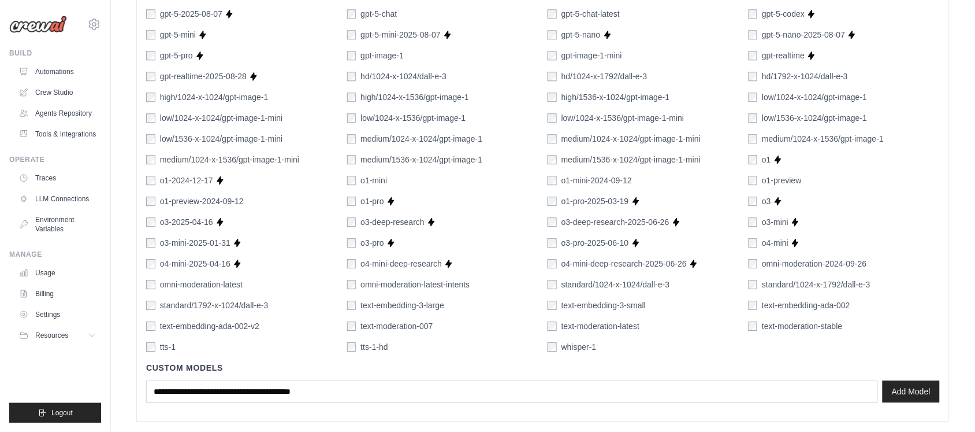
scroll to position [891, 0]
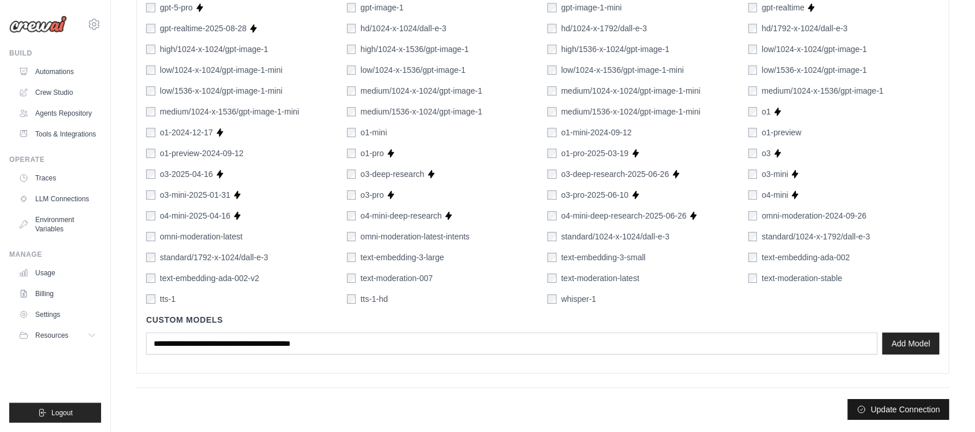
click at [889, 401] on button "Update Connection" at bounding box center [899, 409] width 102 height 21
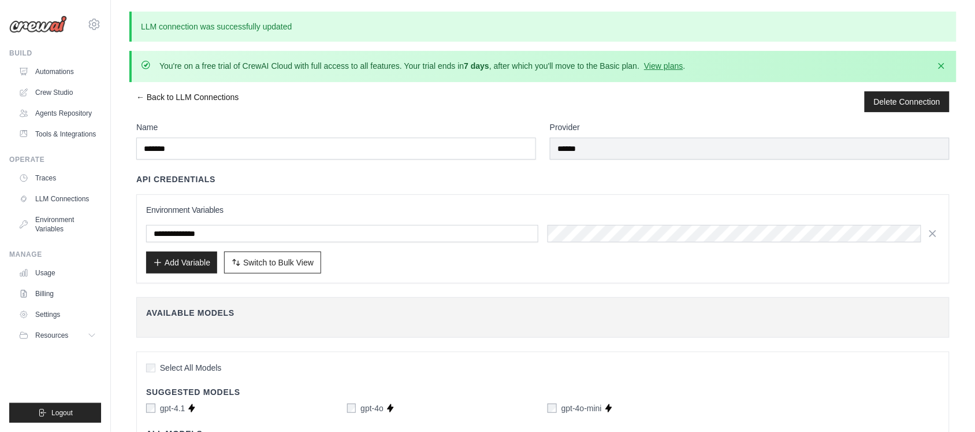
click at [137, 95] on link "← Back to LLM Connections" at bounding box center [187, 101] width 102 height 21
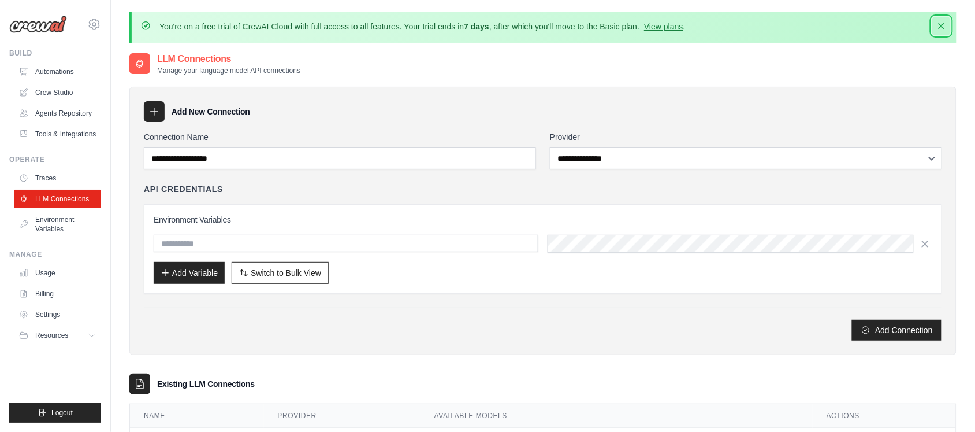
click at [938, 24] on icon "button" at bounding box center [942, 26] width 12 height 12
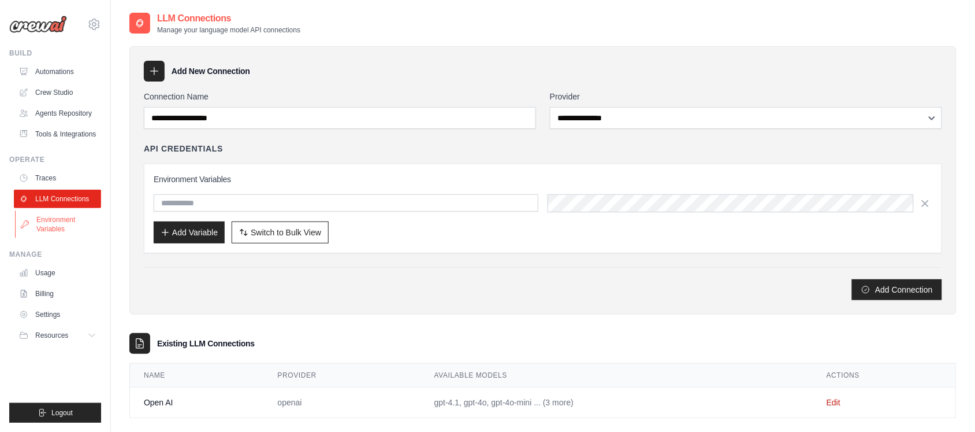
click at [39, 217] on link "Environment Variables" at bounding box center [58, 224] width 87 height 28
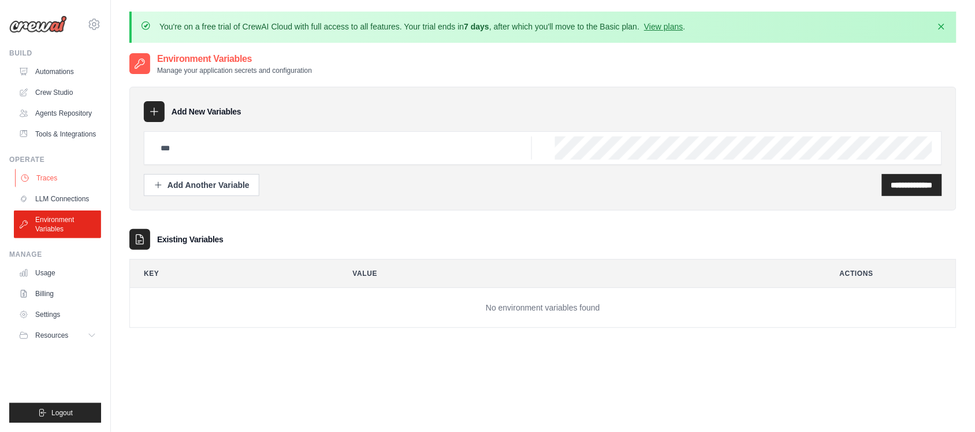
click at [35, 175] on link "Traces" at bounding box center [58, 178] width 87 height 18
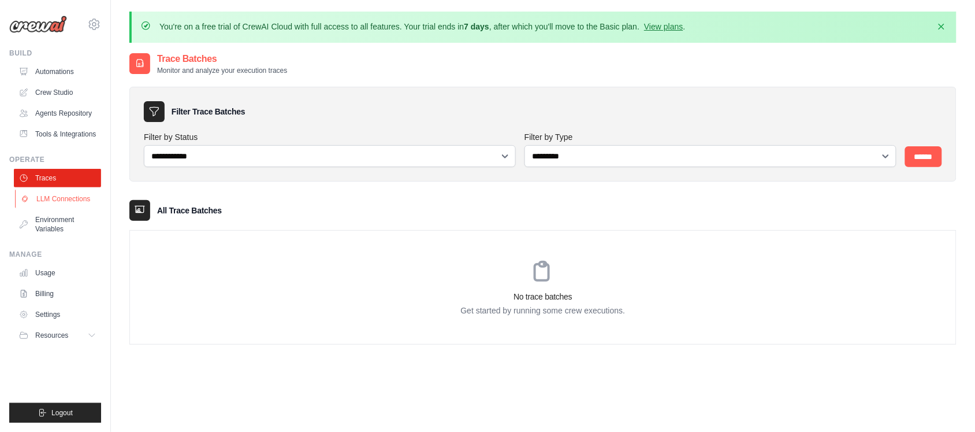
click at [29, 193] on link "LLM Connections" at bounding box center [58, 199] width 87 height 18
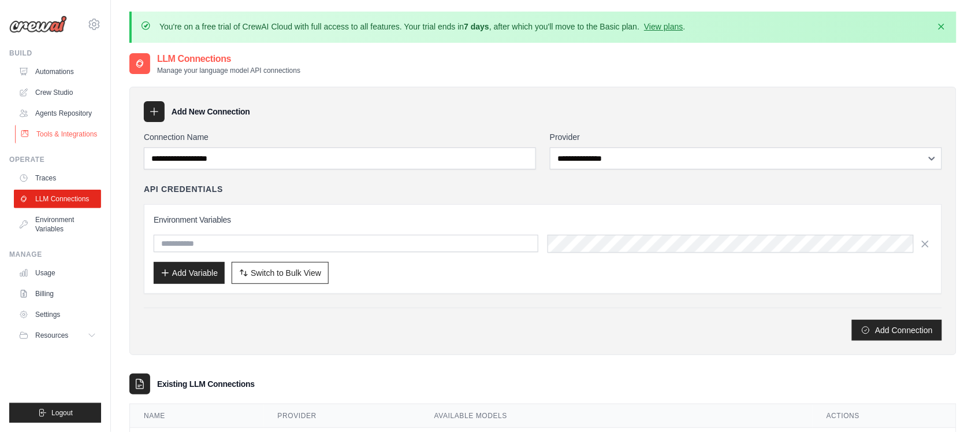
click at [49, 125] on link "Tools & Integrations" at bounding box center [58, 134] width 87 height 18
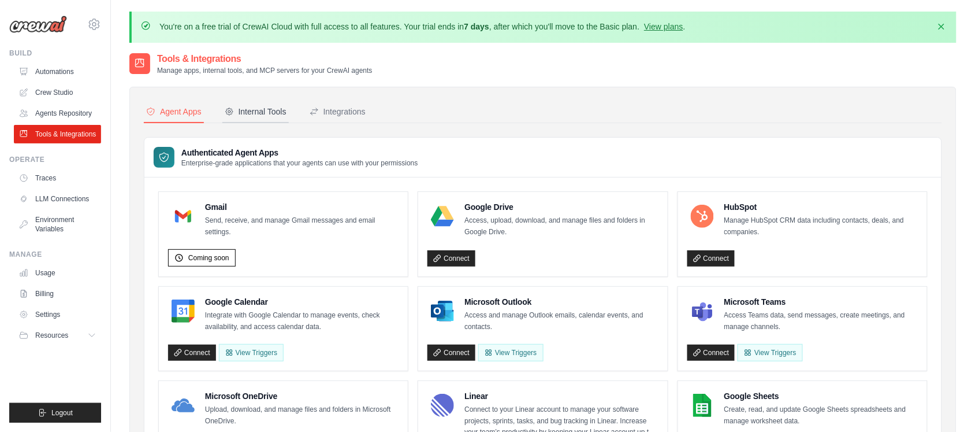
click at [263, 118] on button "Internal Tools" at bounding box center [255, 112] width 66 height 22
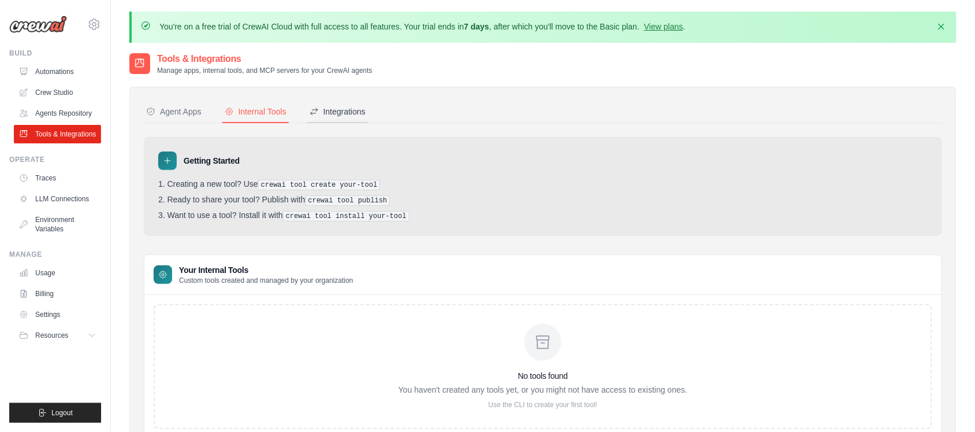
click at [340, 120] on button "Integrations" at bounding box center [337, 112] width 61 height 22
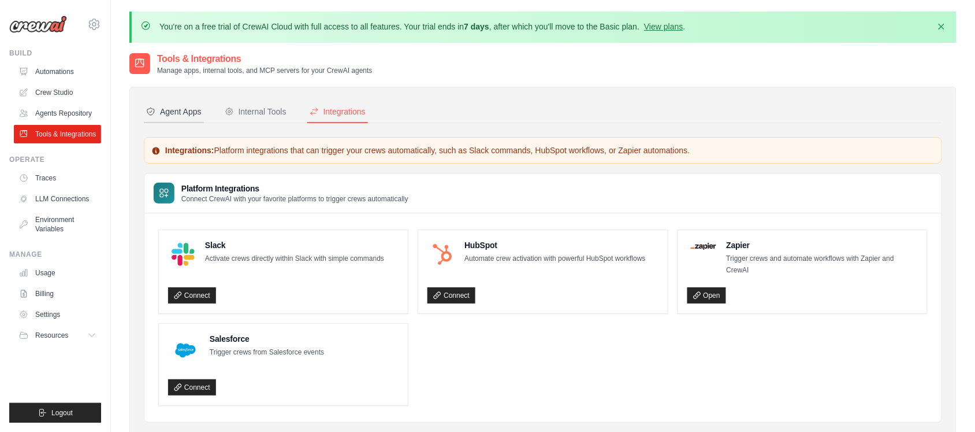
click at [176, 114] on div "Agent Apps" at bounding box center [173, 112] width 55 height 12
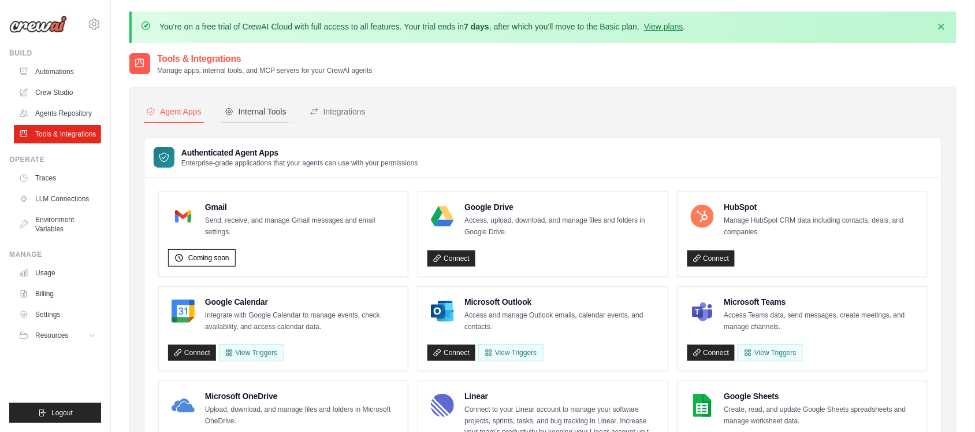
click at [275, 109] on div "Internal Tools" at bounding box center [256, 112] width 62 height 12
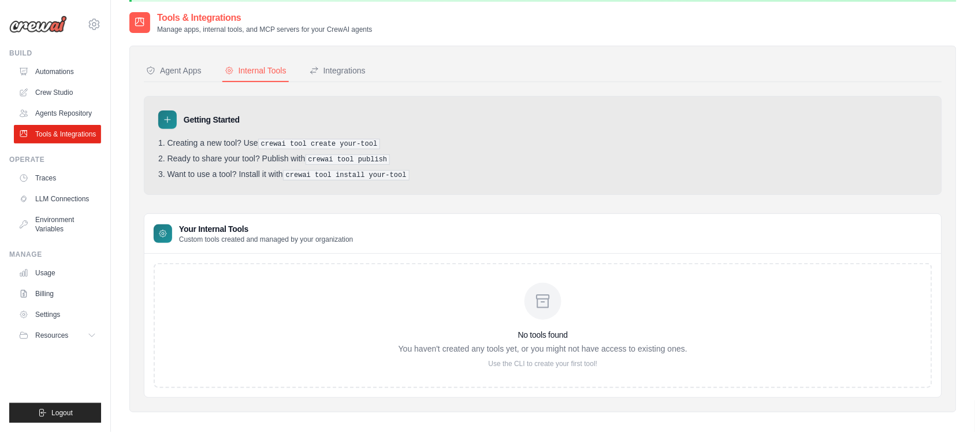
scroll to position [64, 0]
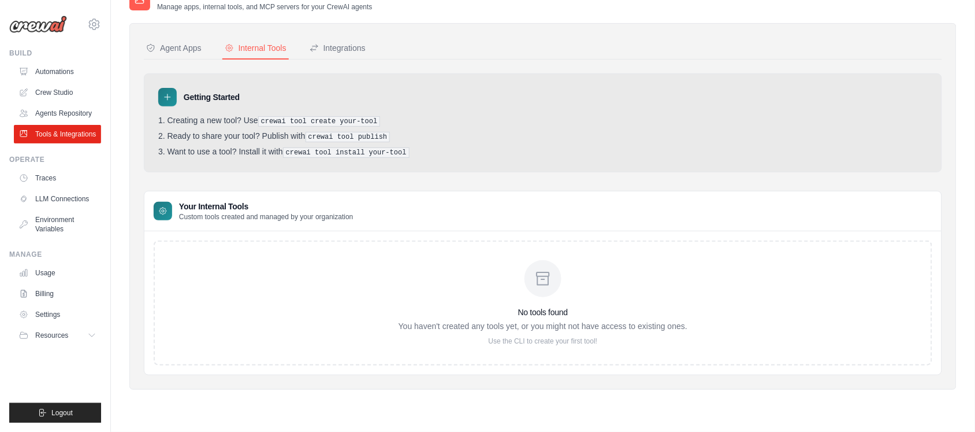
click at [335, 60] on div "Agent Apps Internal Tools Integrations Authenticated Agent Apps Enterprise-grad…" at bounding box center [543, 206] width 799 height 337
click at [340, 50] on div "Integrations" at bounding box center [338, 48] width 56 height 12
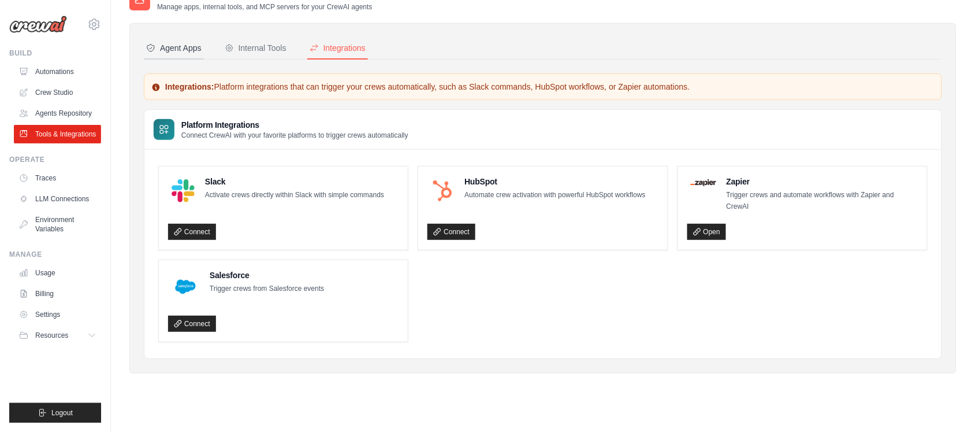
click at [190, 46] on div "Agent Apps" at bounding box center [173, 48] width 55 height 12
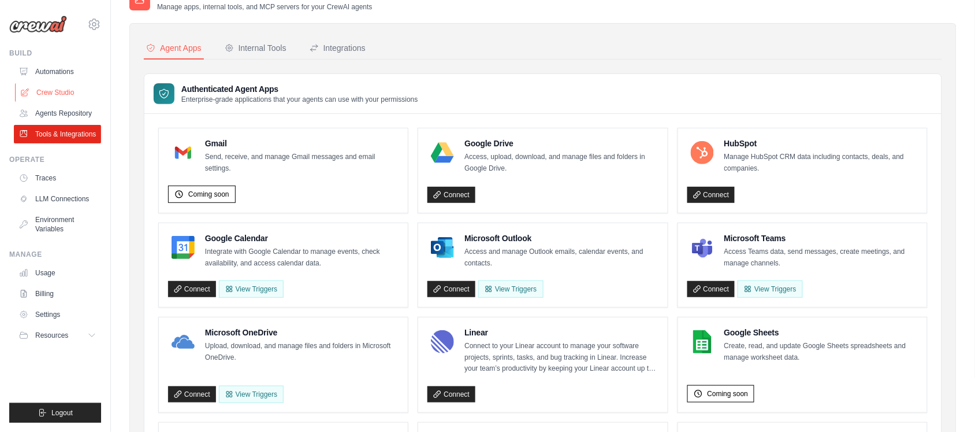
click at [64, 92] on link "Crew Studio" at bounding box center [58, 92] width 87 height 18
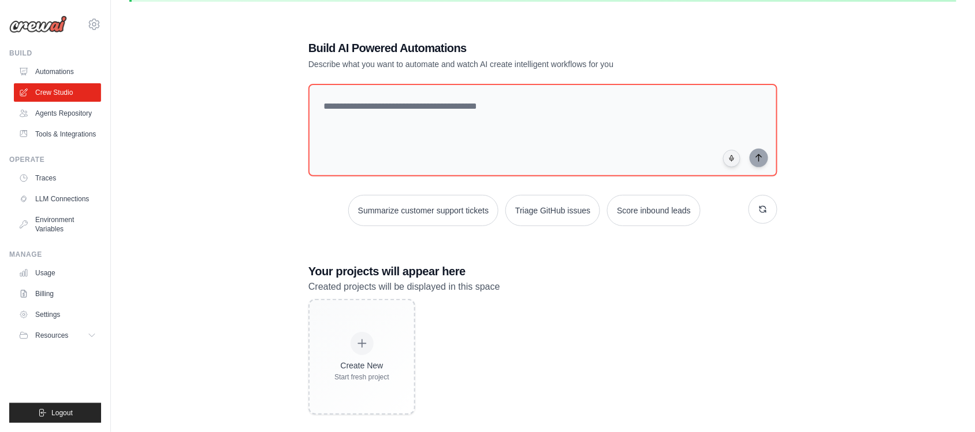
scroll to position [64, 0]
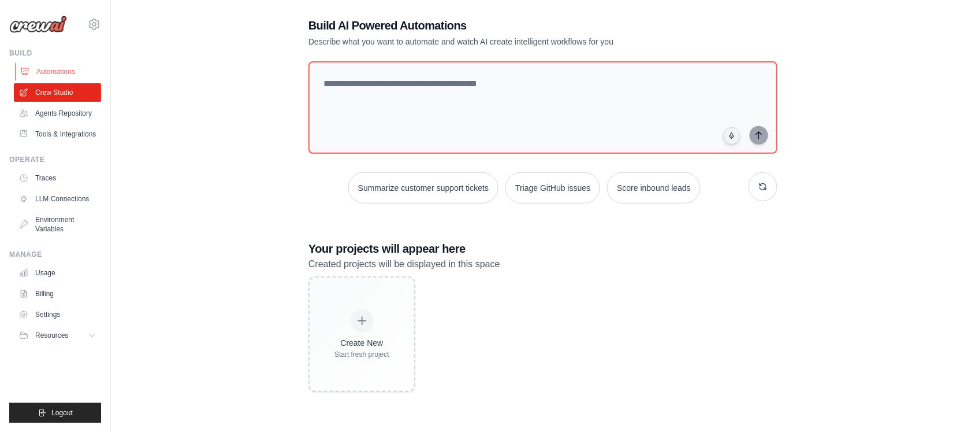
click at [51, 68] on link "Automations" at bounding box center [58, 71] width 87 height 18
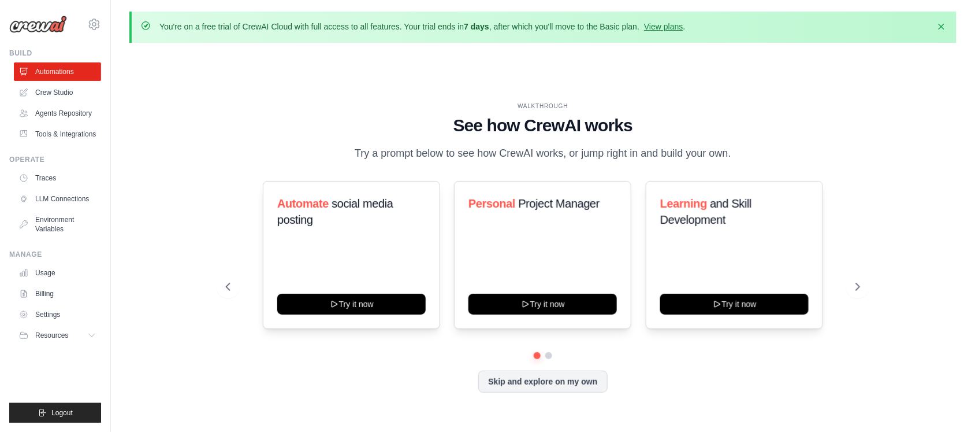
click at [859, 271] on div "Automate social media posting Try it now Personal Project Manager Try it now Le…" at bounding box center [543, 255] width 634 height 148
click at [858, 279] on button at bounding box center [857, 286] width 23 height 23
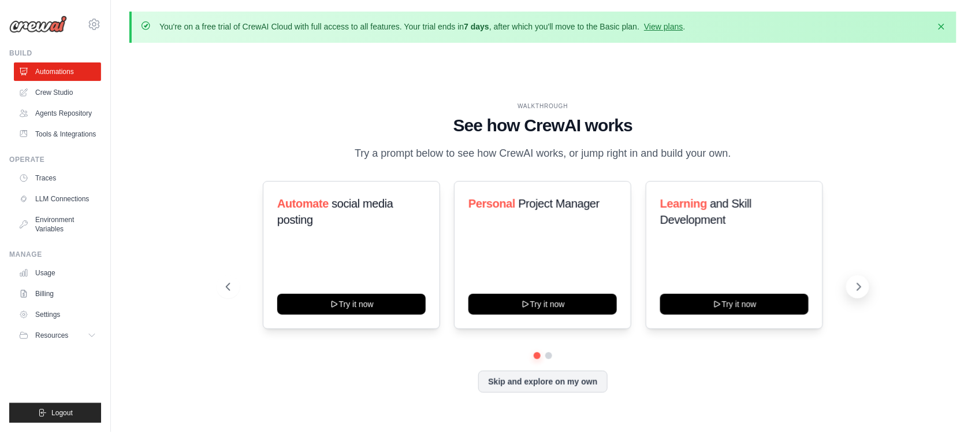
click at [864, 289] on icon at bounding box center [859, 287] width 12 height 12
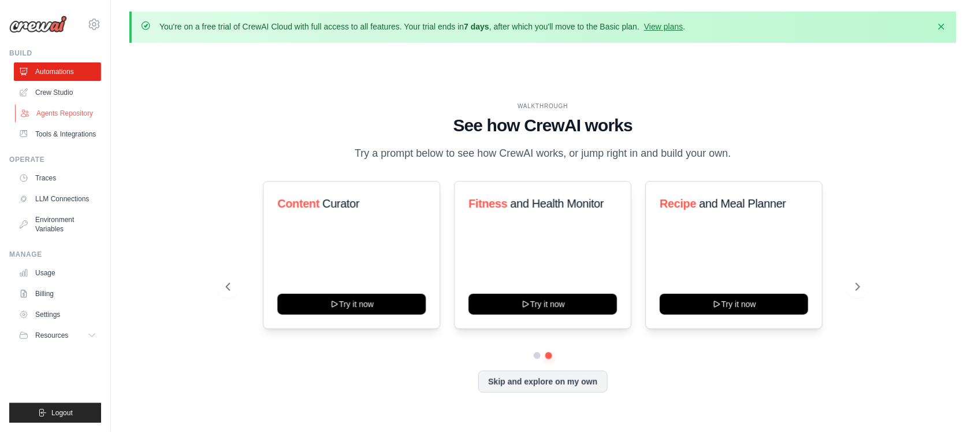
click at [79, 118] on link "Agents Repository" at bounding box center [58, 113] width 87 height 18
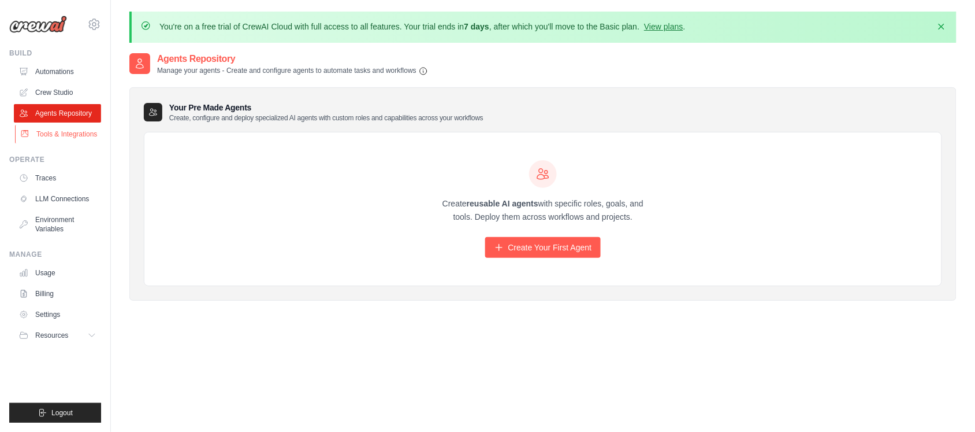
click at [77, 136] on link "Tools & Integrations" at bounding box center [58, 134] width 87 height 18
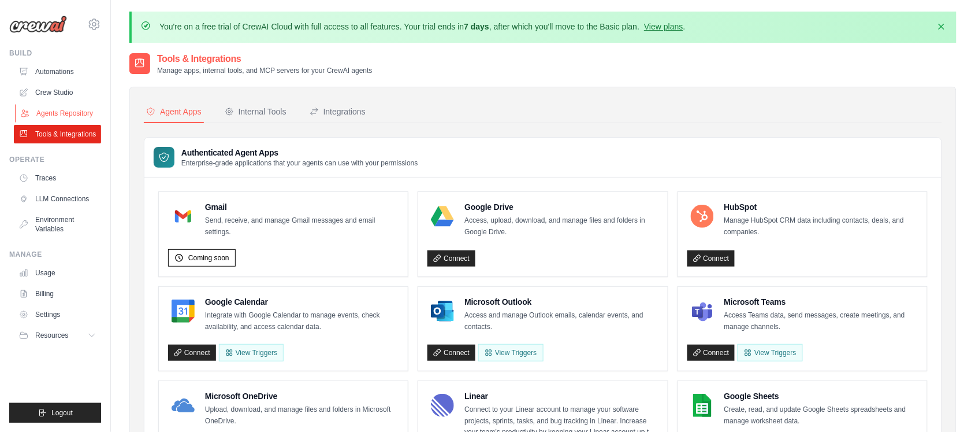
click at [63, 116] on link "Agents Repository" at bounding box center [58, 113] width 87 height 18
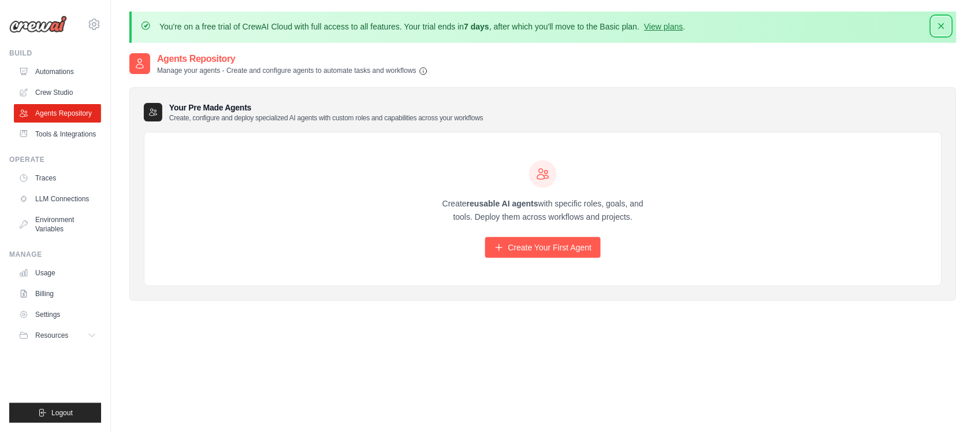
click at [942, 29] on icon "button" at bounding box center [942, 26] width 12 height 12
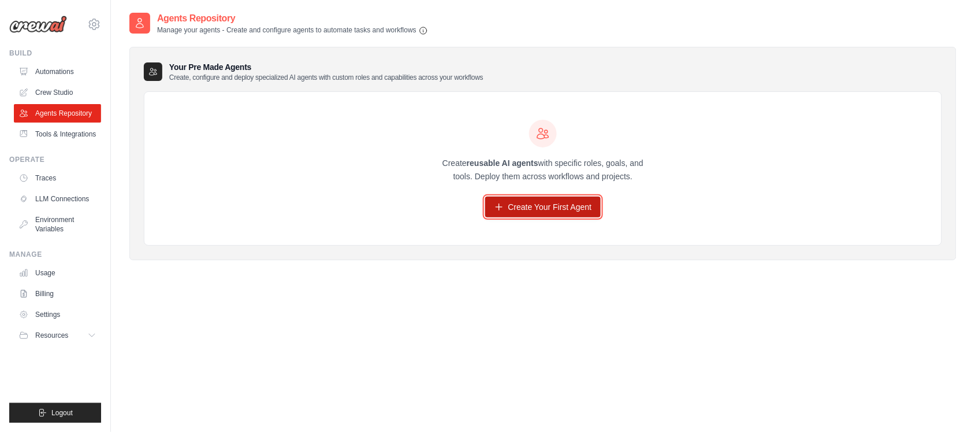
click at [507, 210] on link "Create Your First Agent" at bounding box center [543, 206] width 116 height 21
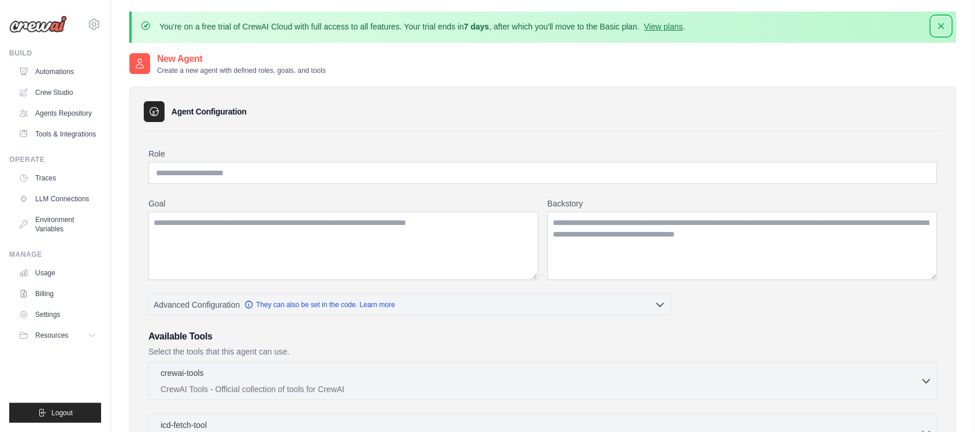
click at [937, 23] on icon "button" at bounding box center [942, 26] width 12 height 12
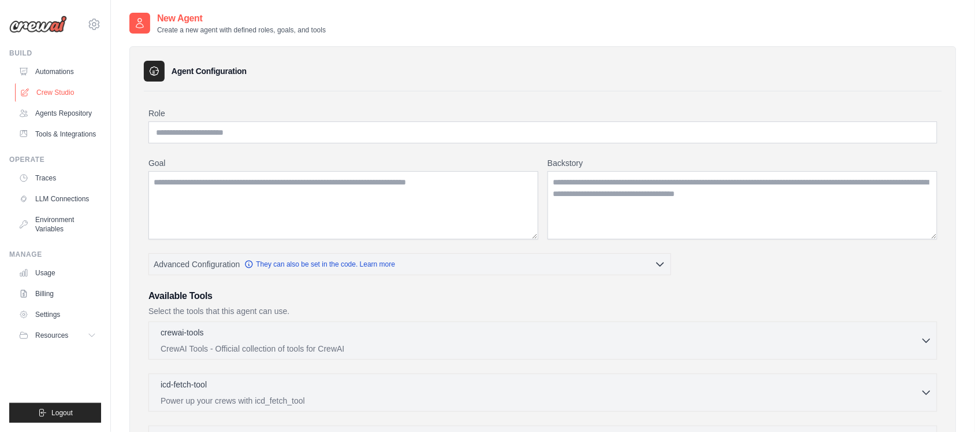
click at [42, 98] on link "Crew Studio" at bounding box center [58, 92] width 87 height 18
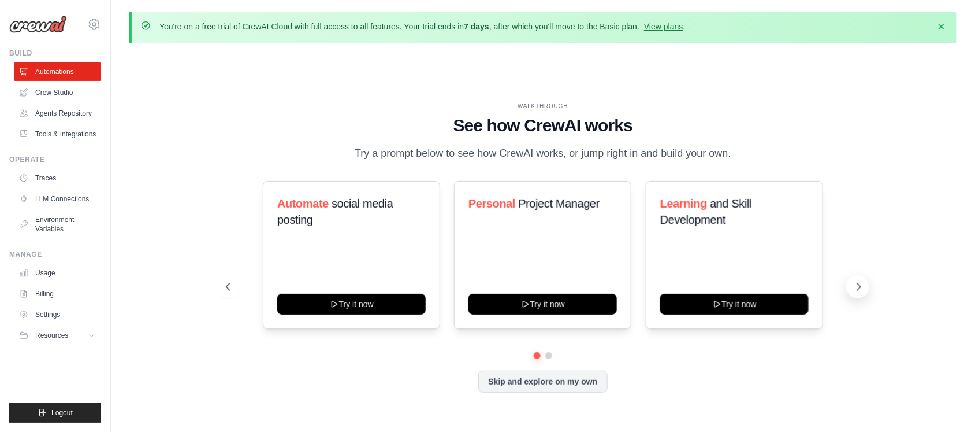
click at [859, 286] on icon at bounding box center [859, 287] width 12 height 12
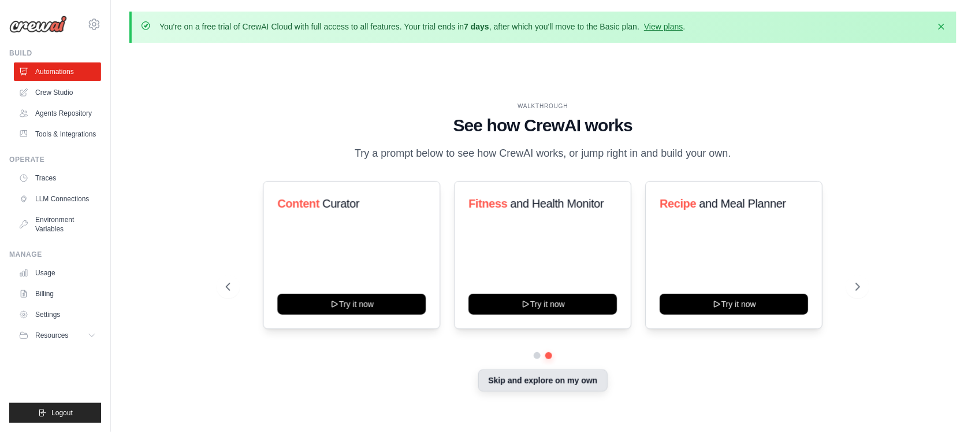
click at [567, 388] on button "Skip and explore on my own" at bounding box center [542, 380] width 129 height 22
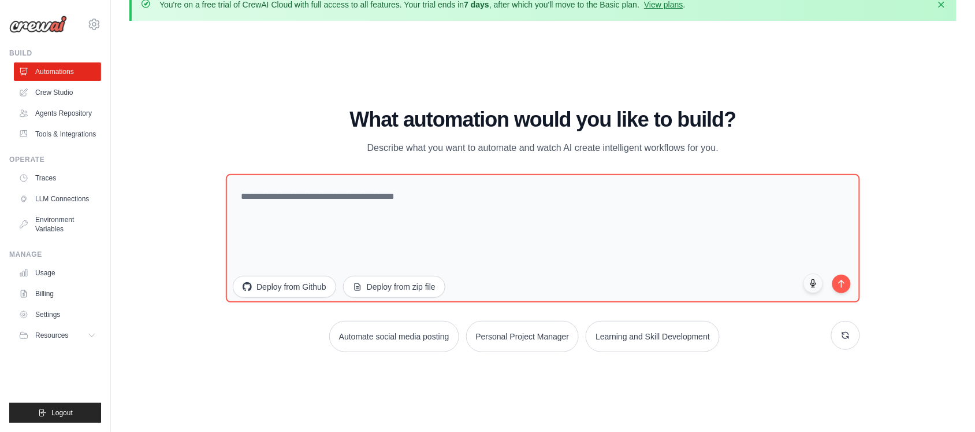
scroll to position [40, 0]
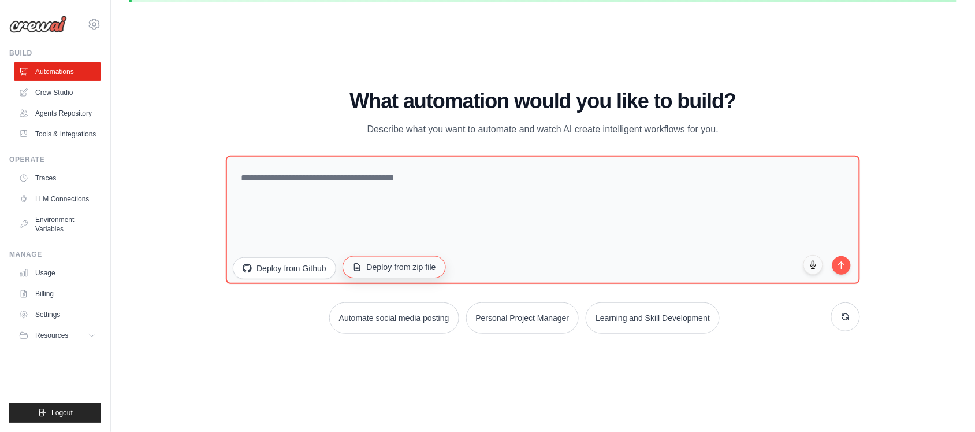
click at [409, 272] on button "Deploy from zip file" at bounding box center [394, 266] width 103 height 22
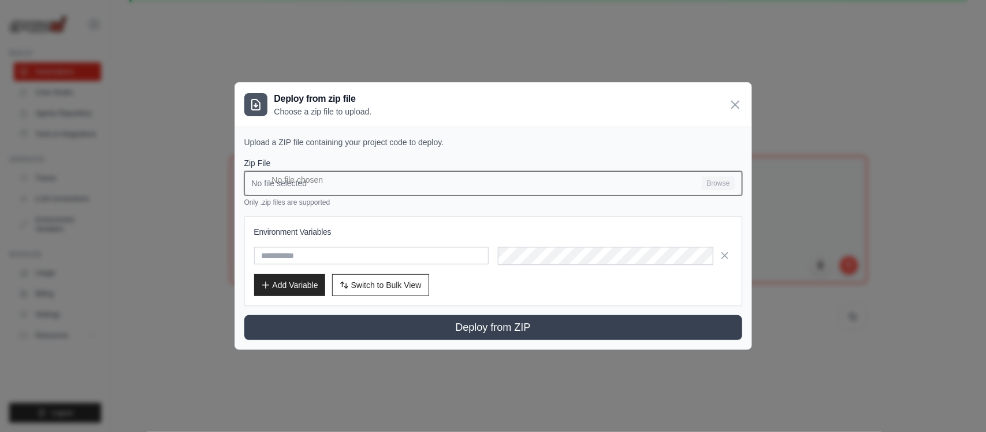
click at [371, 179] on input "No file selected Browse" at bounding box center [493, 183] width 498 height 24
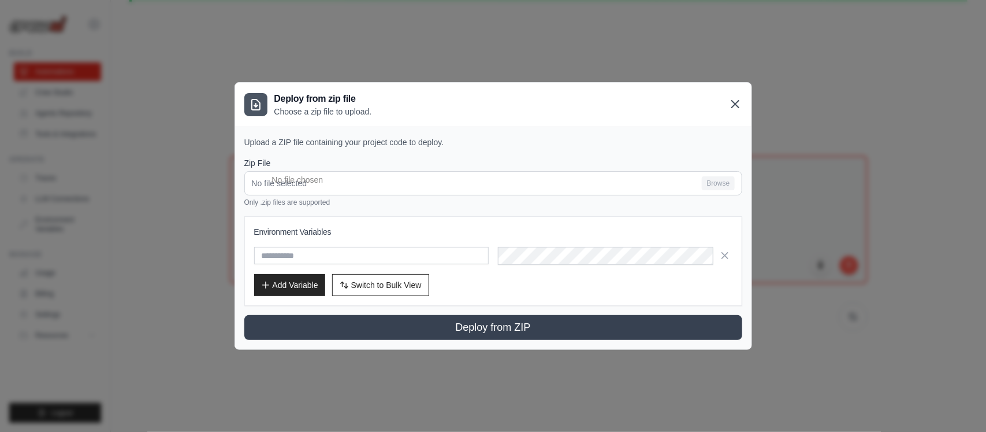
click at [735, 105] on icon at bounding box center [736, 104] width 14 height 14
